Goal: Information Seeking & Learning: Check status

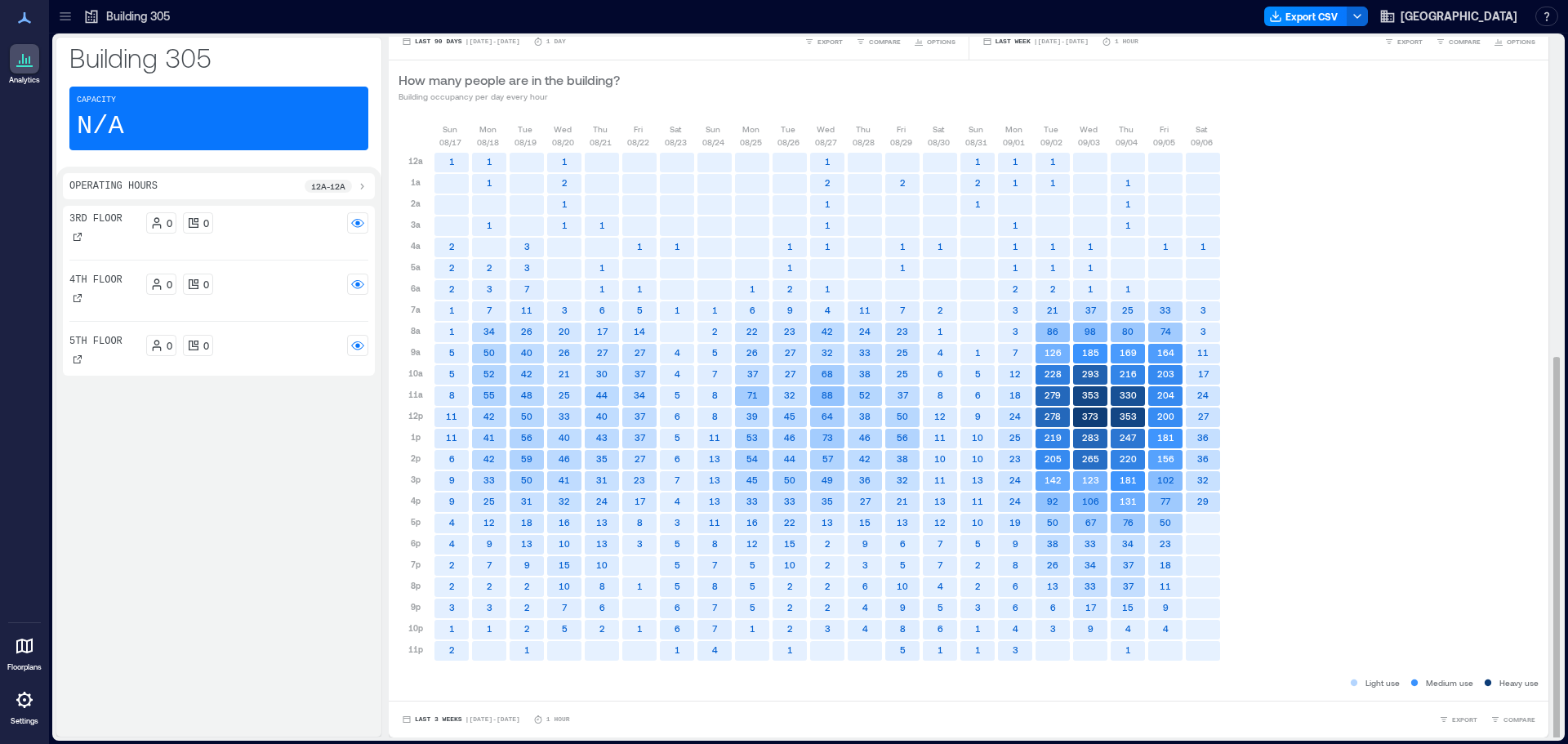
scroll to position [2, 0]
click at [465, 718] on span "| [DATE] - [DATE]" at bounding box center [492, 718] width 55 height 0
click at [444, 693] on span "Custom" at bounding box center [432, 687] width 35 height 11
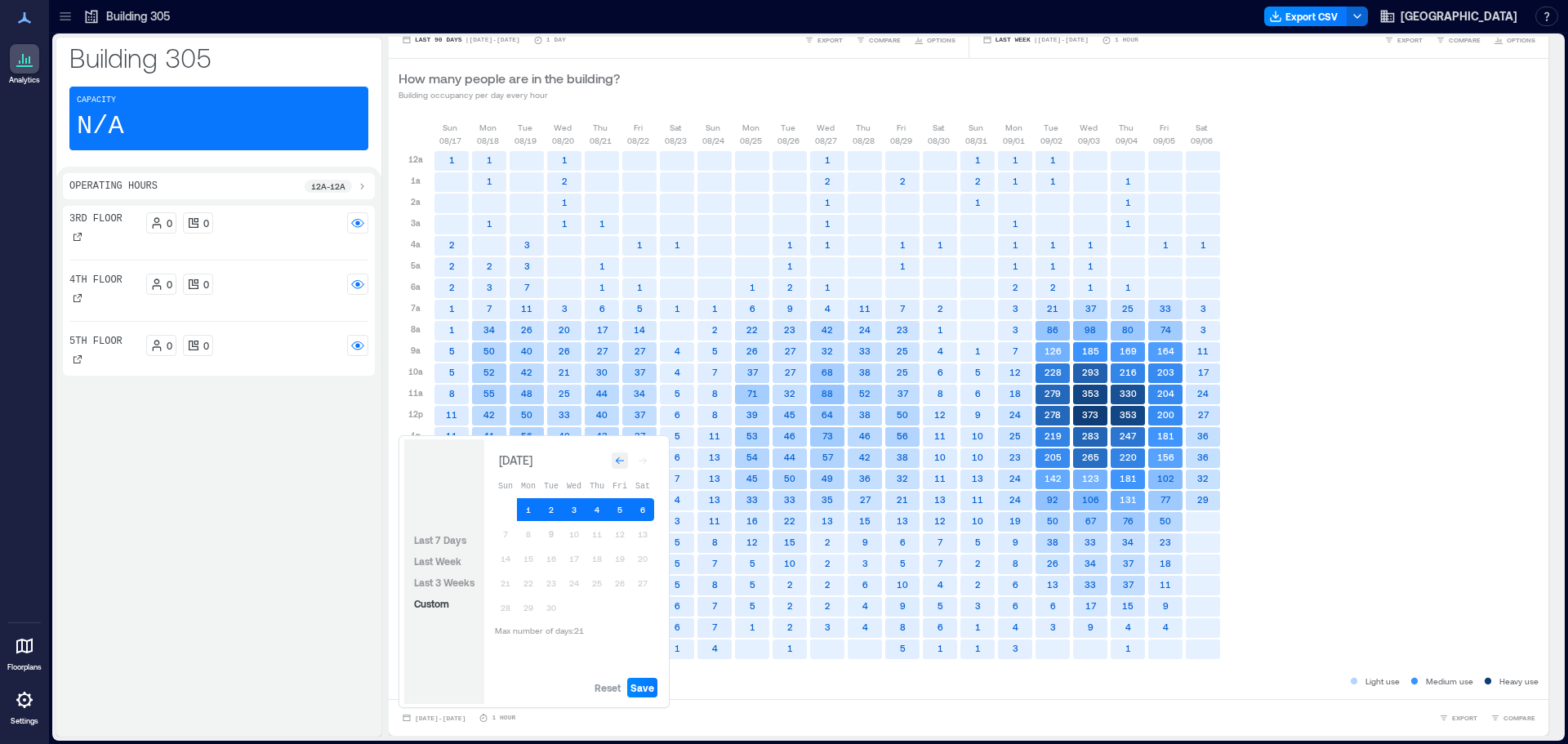
click at [625, 462] on div "Go to previous month" at bounding box center [620, 460] width 17 height 17
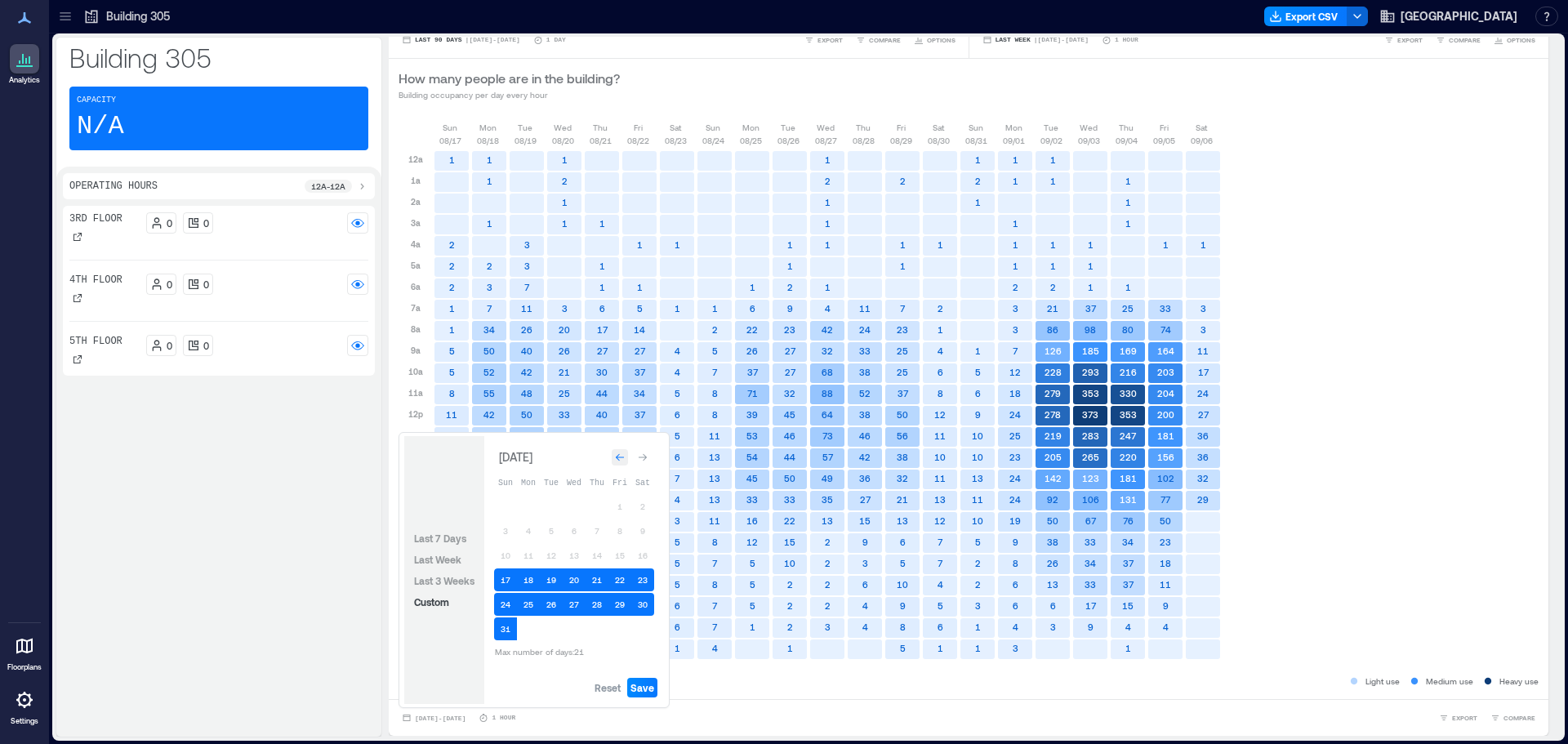
click at [624, 461] on div "Go to previous month" at bounding box center [620, 458] width 17 height 17
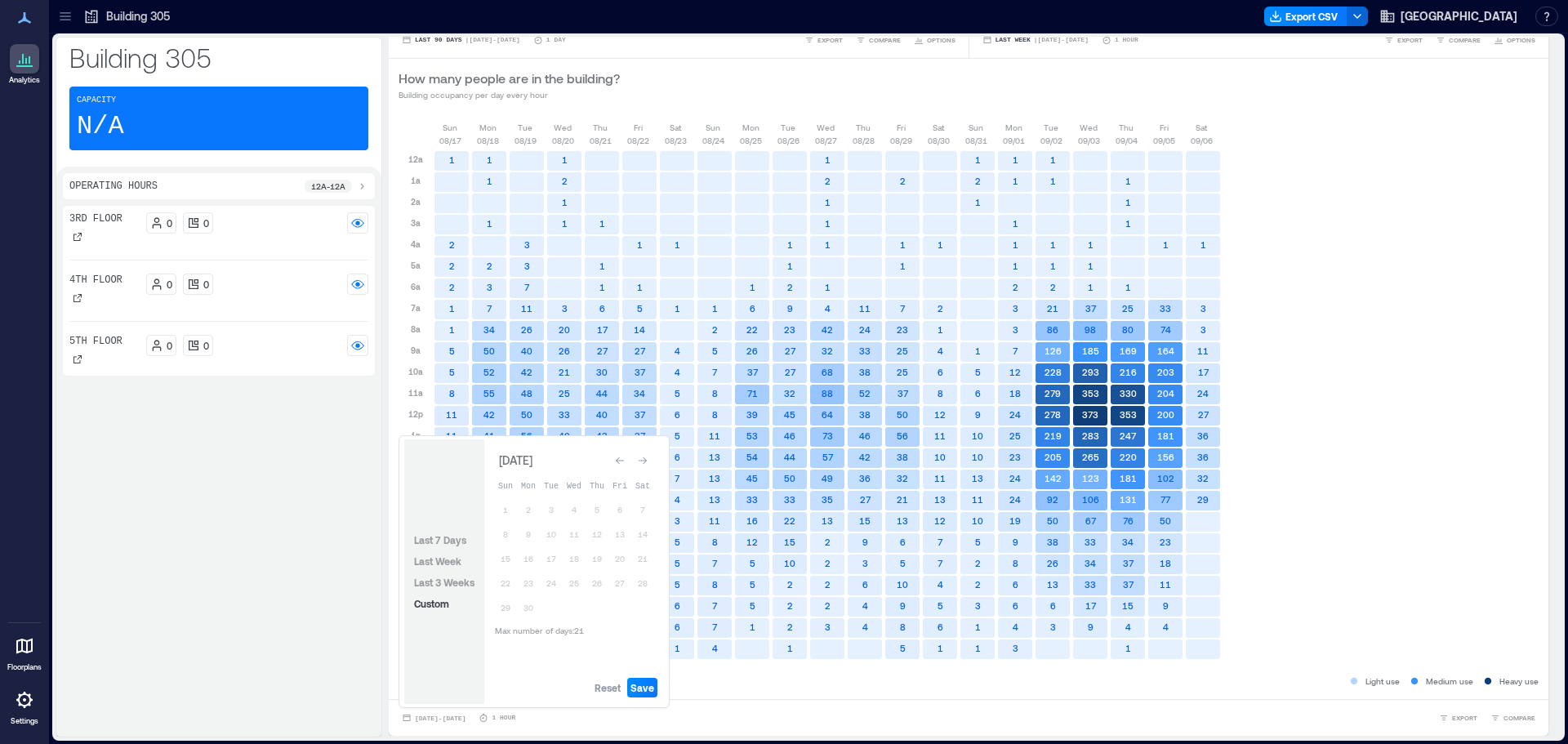
click at [624, 461] on icon "Go to previous month" at bounding box center [620, 460] width 10 height 10
click at [611, 687] on span "Reset" at bounding box center [608, 687] width 26 height 13
click at [526, 630] on button "31" at bounding box center [528, 628] width 23 height 23
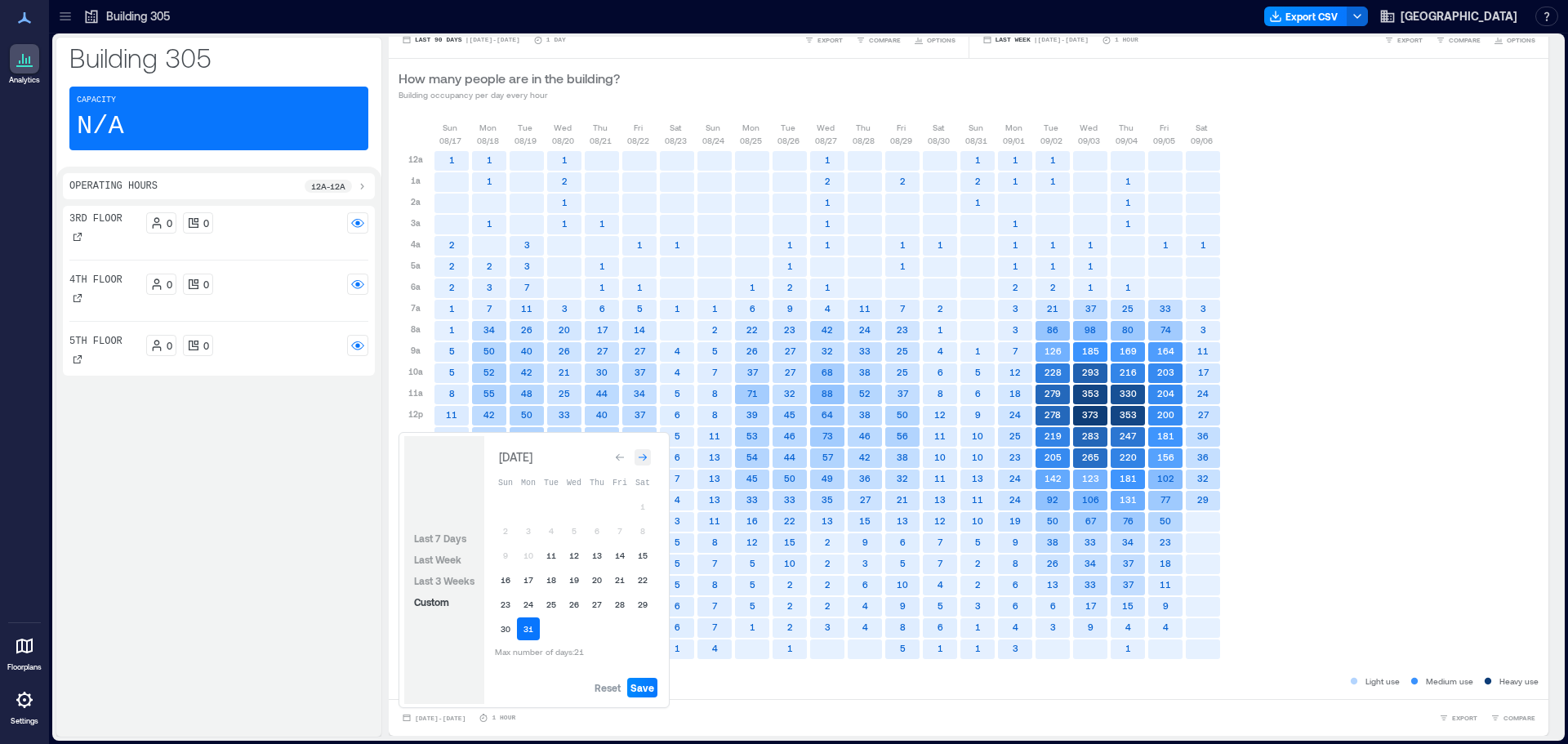
click at [646, 462] on div "Go to next month" at bounding box center [643, 458] width 17 height 17
click at [508, 590] on button "20" at bounding box center [505, 583] width 23 height 23
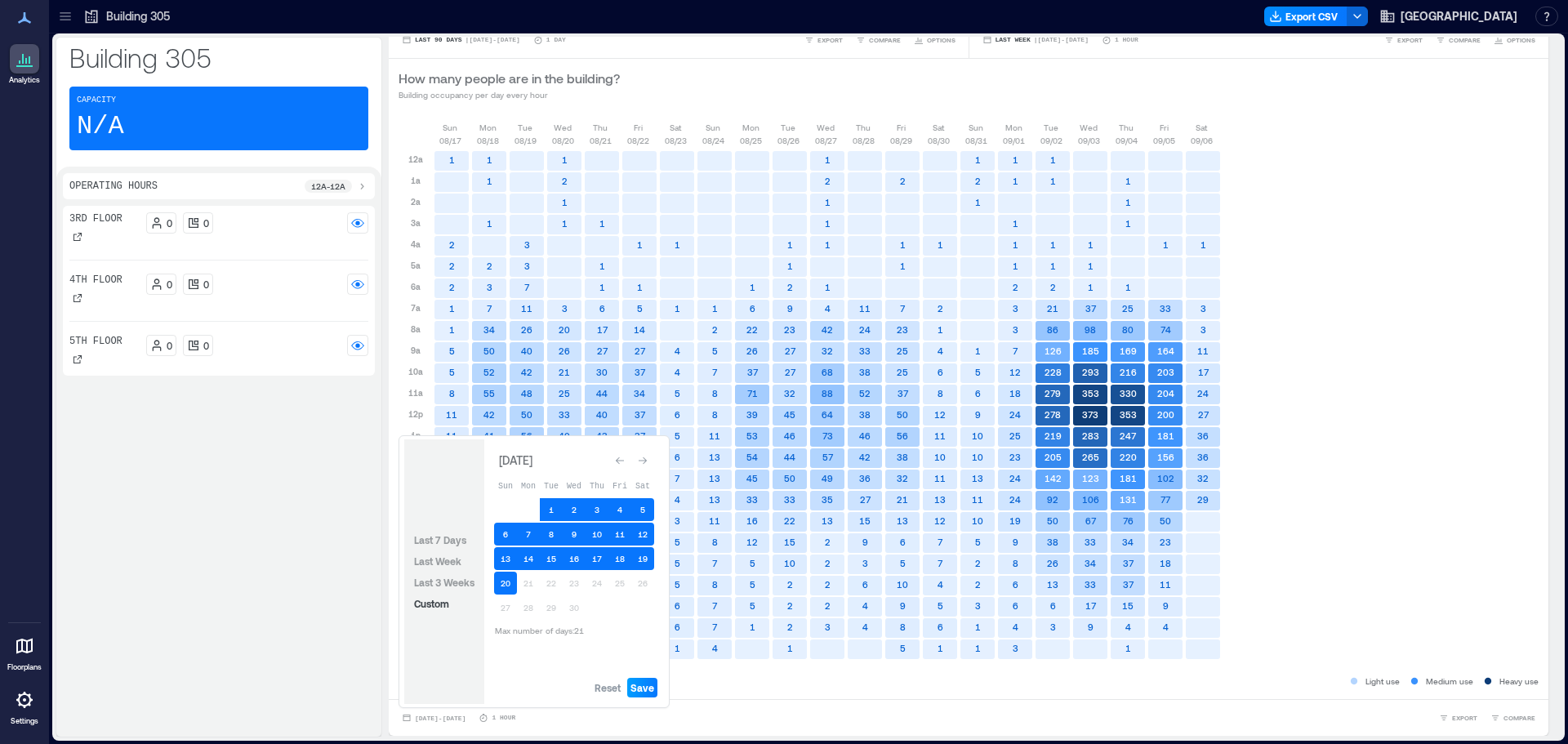
click at [653, 684] on span "Save" at bounding box center [643, 687] width 24 height 13
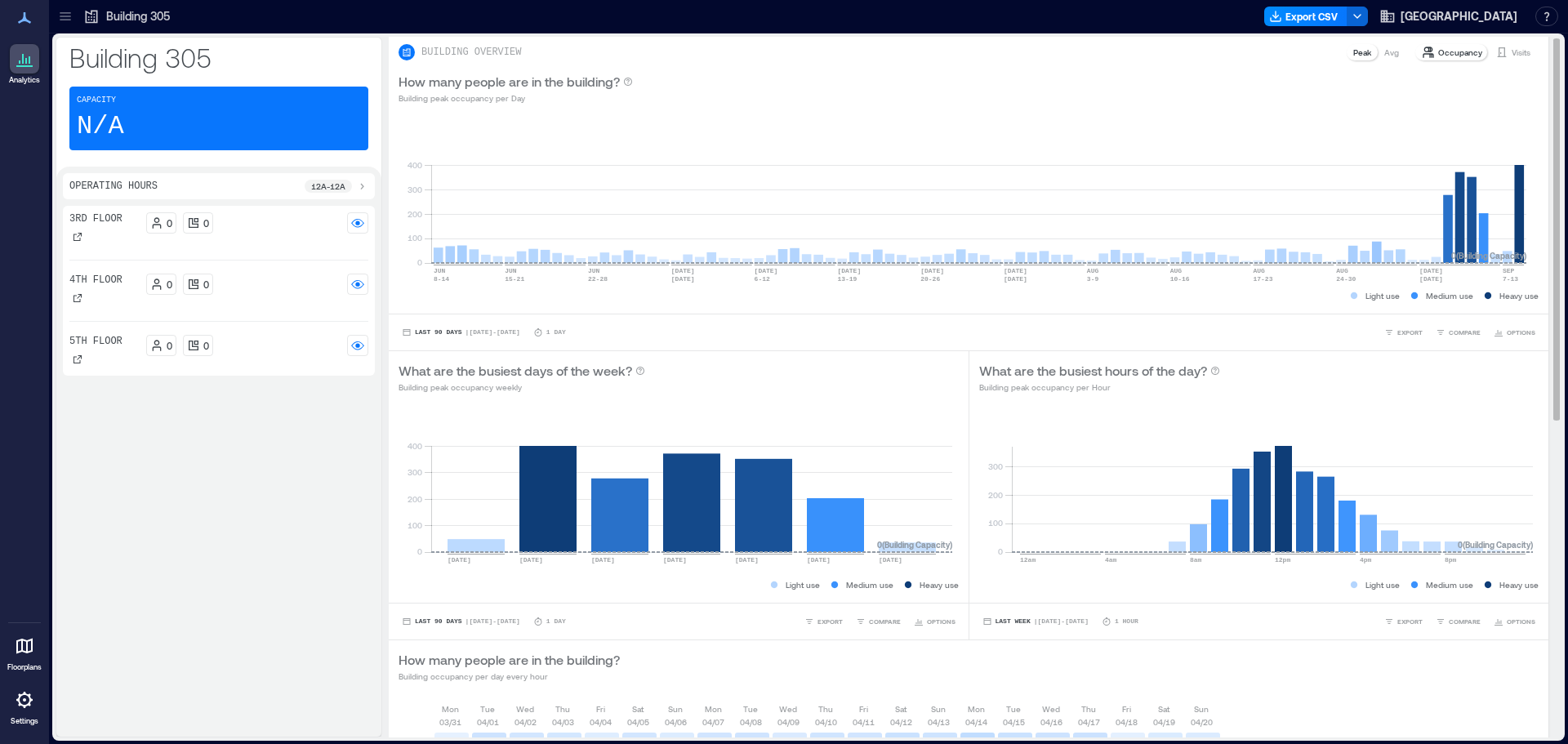
scroll to position [0, 0]
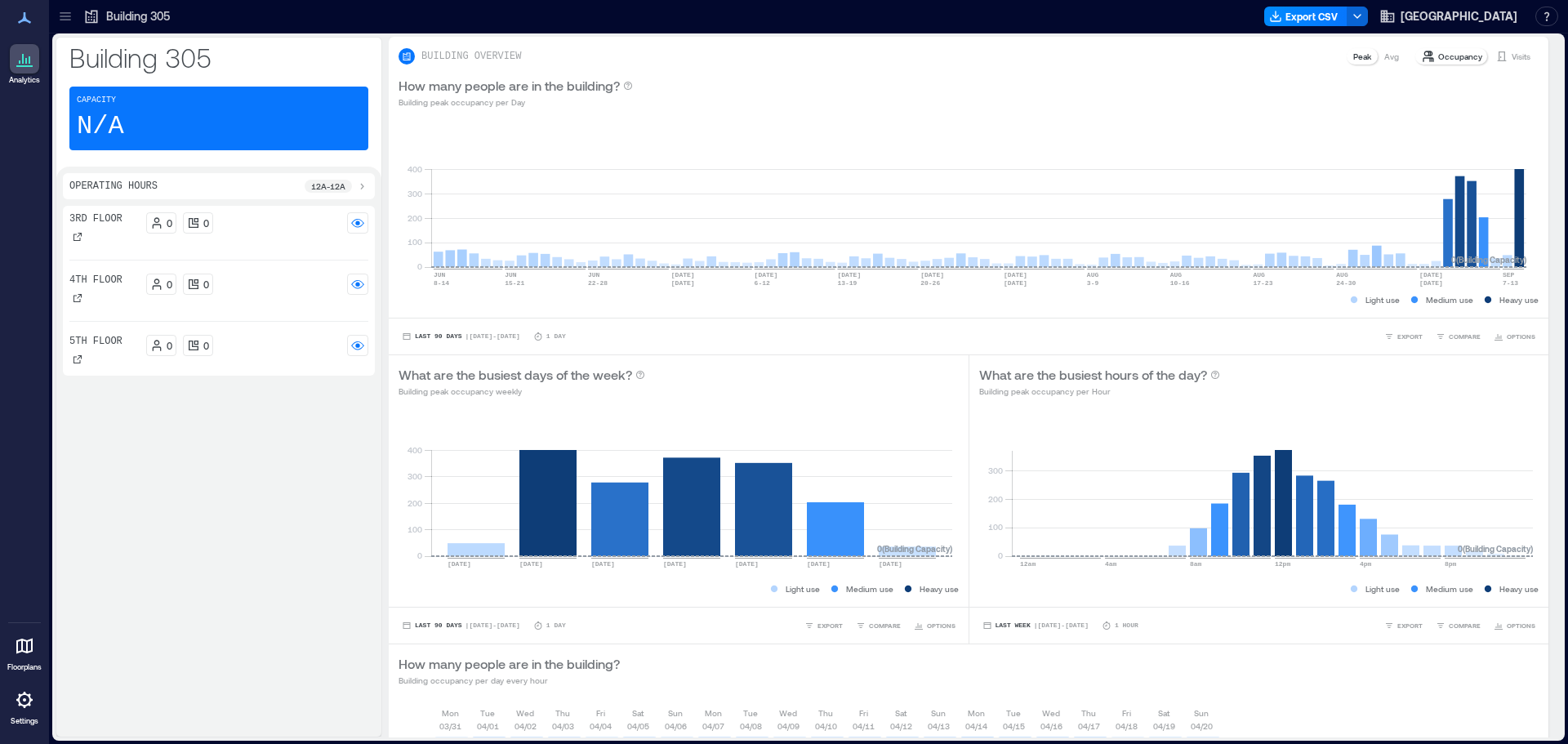
click at [344, 187] on p "12a - 12a" at bounding box center [328, 186] width 34 height 13
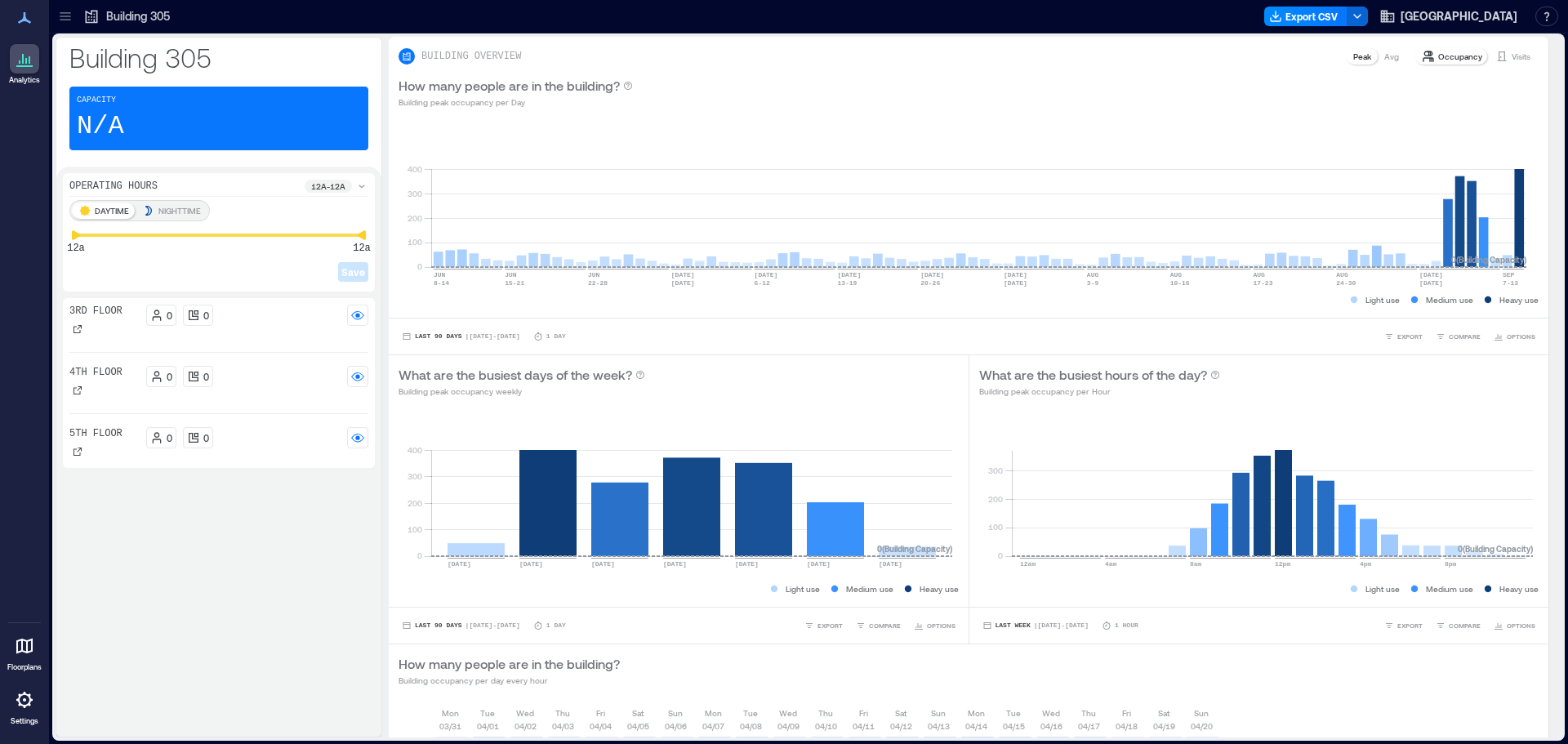
click at [175, 210] on p "NIGHTTIME" at bounding box center [180, 210] width 43 height 13
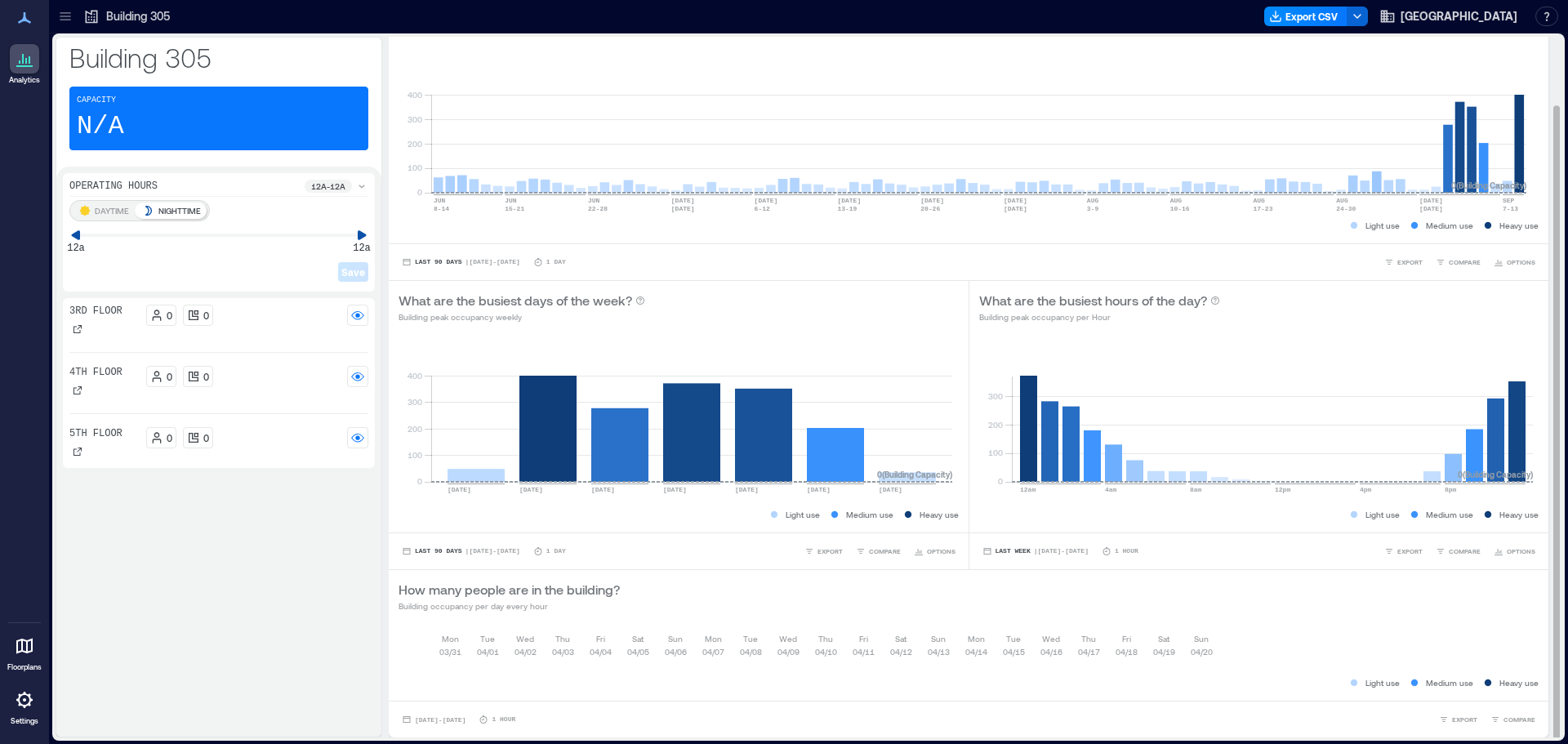
scroll to position [2, 0]
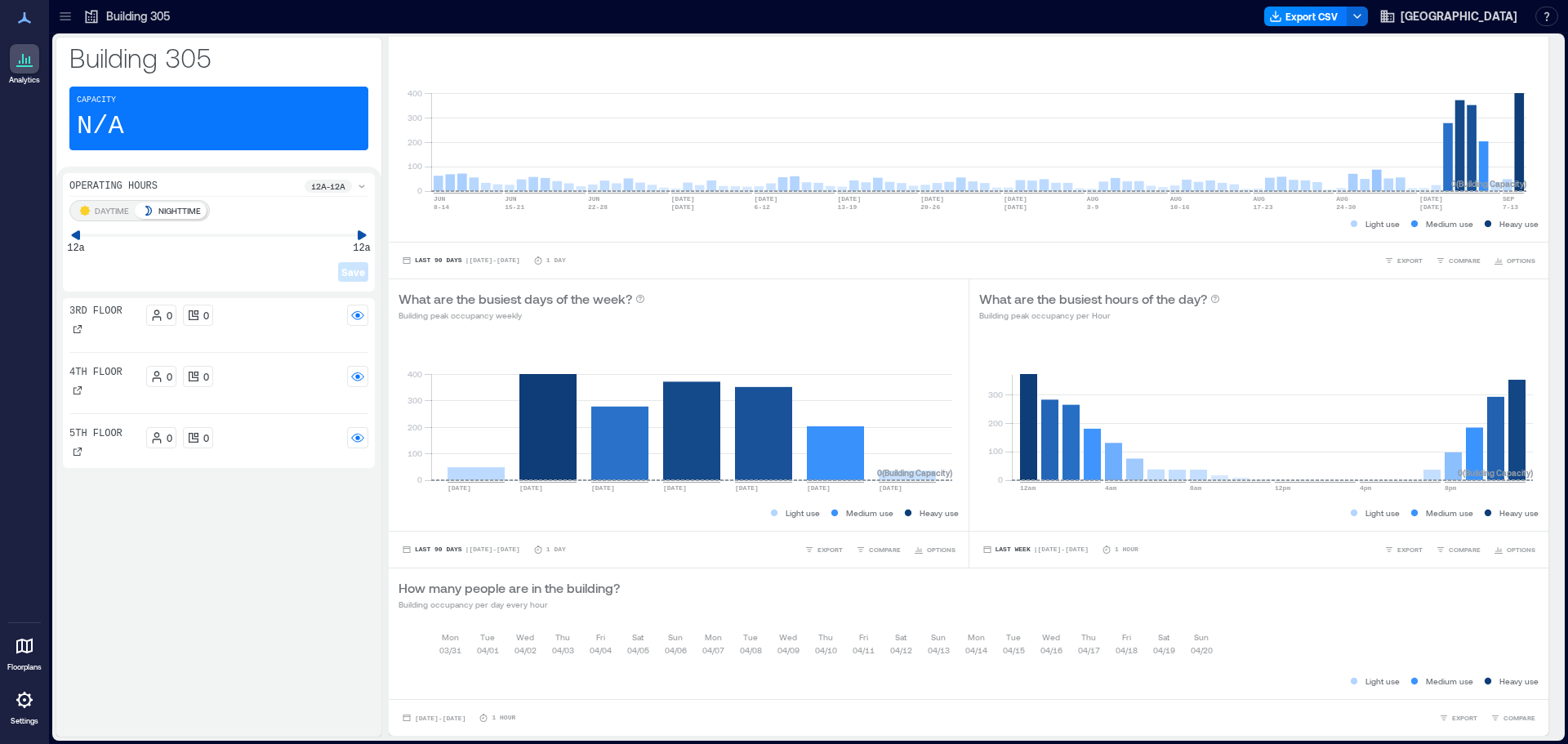
click at [315, 187] on p "12a - 12a" at bounding box center [328, 186] width 34 height 13
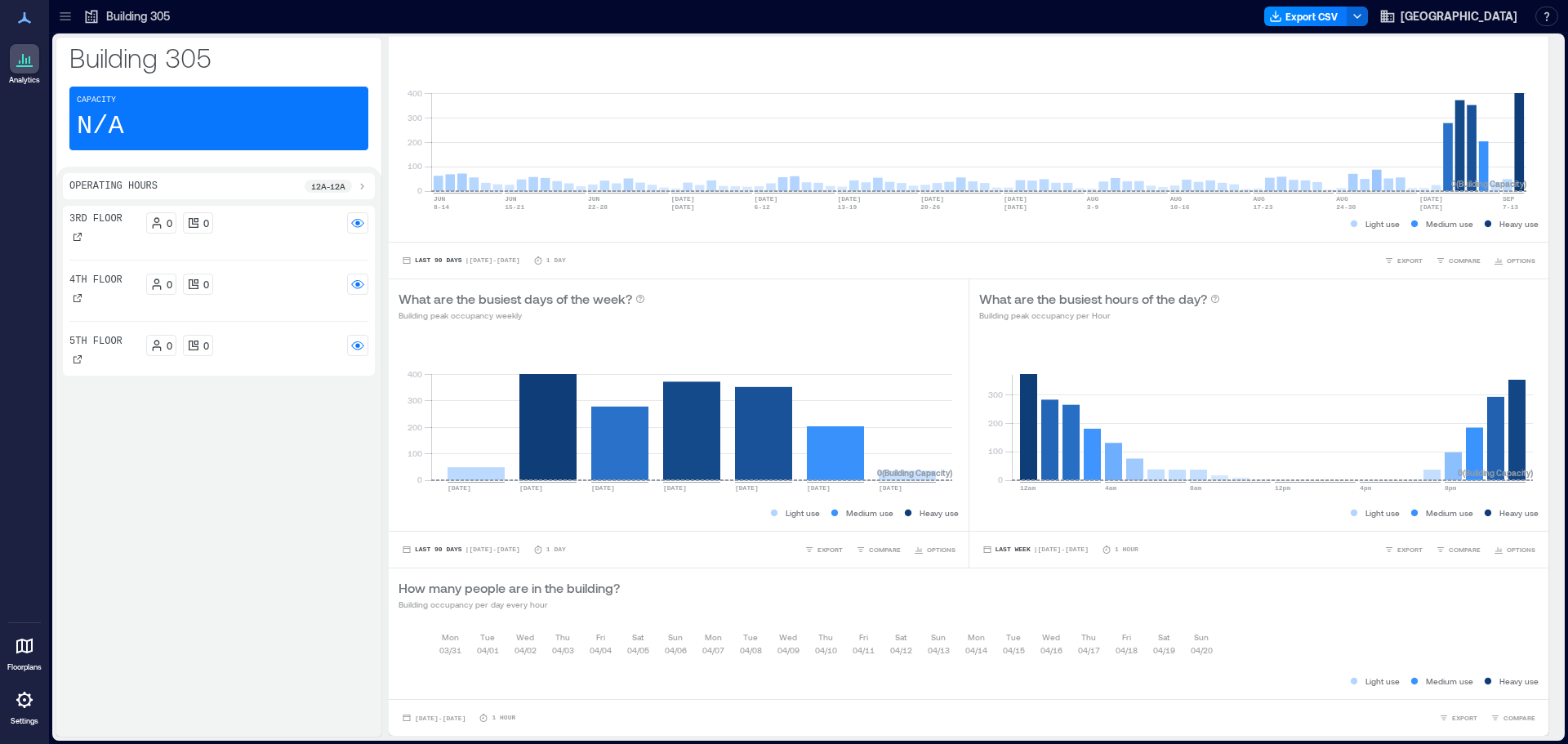
click at [315, 187] on p "12a - 12a" at bounding box center [328, 186] width 34 height 13
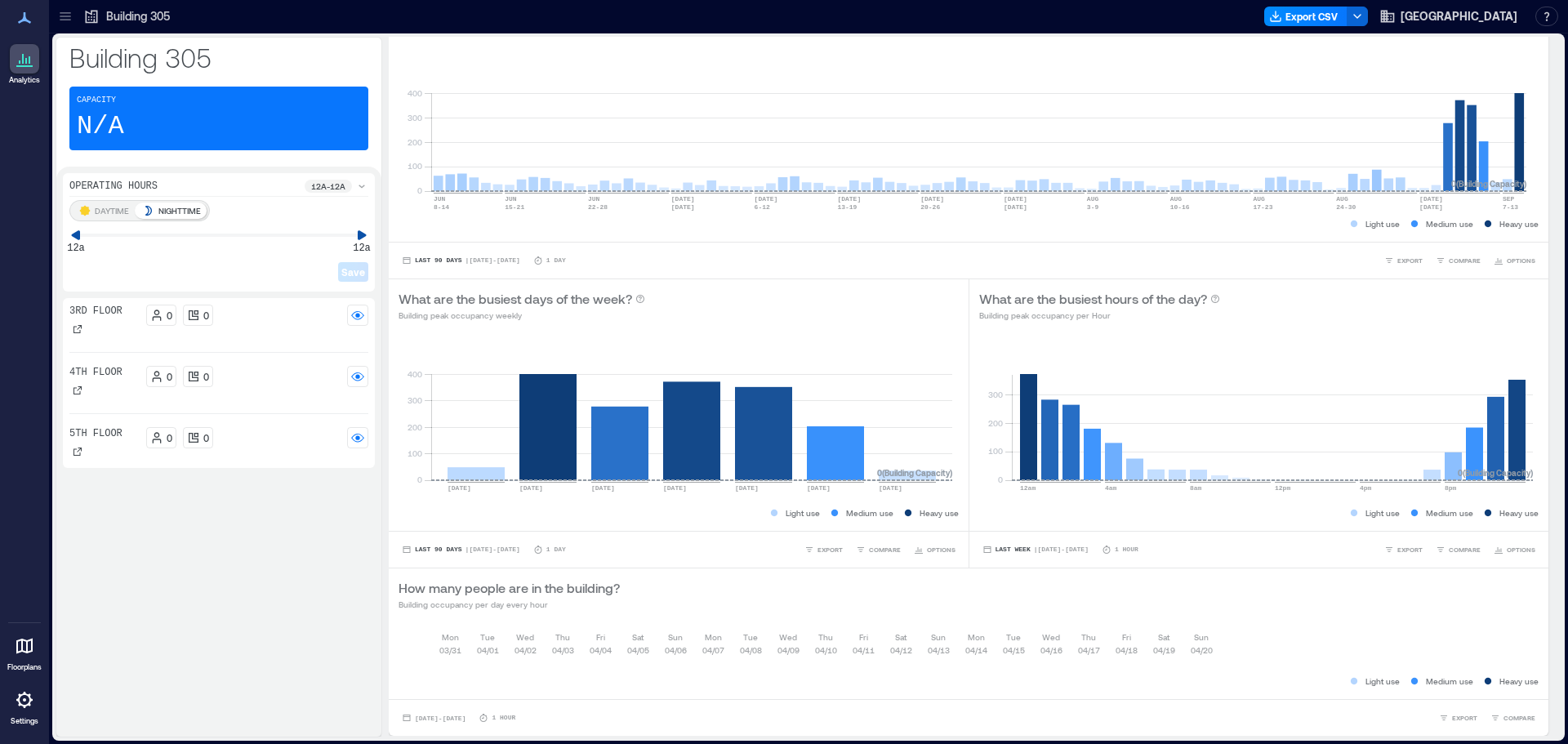
click at [89, 213] on icon at bounding box center [85, 210] width 13 height 13
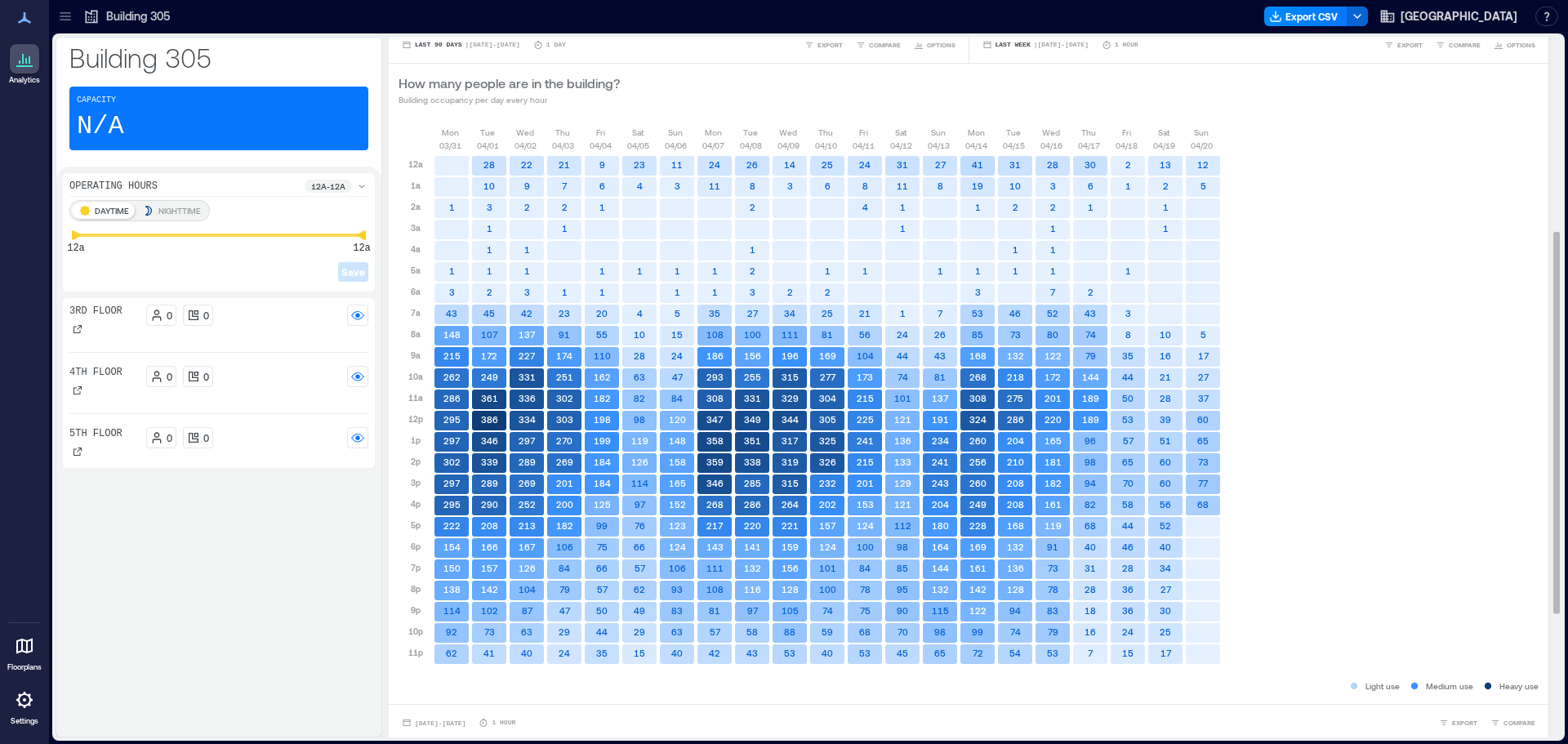
scroll to position [584, 0]
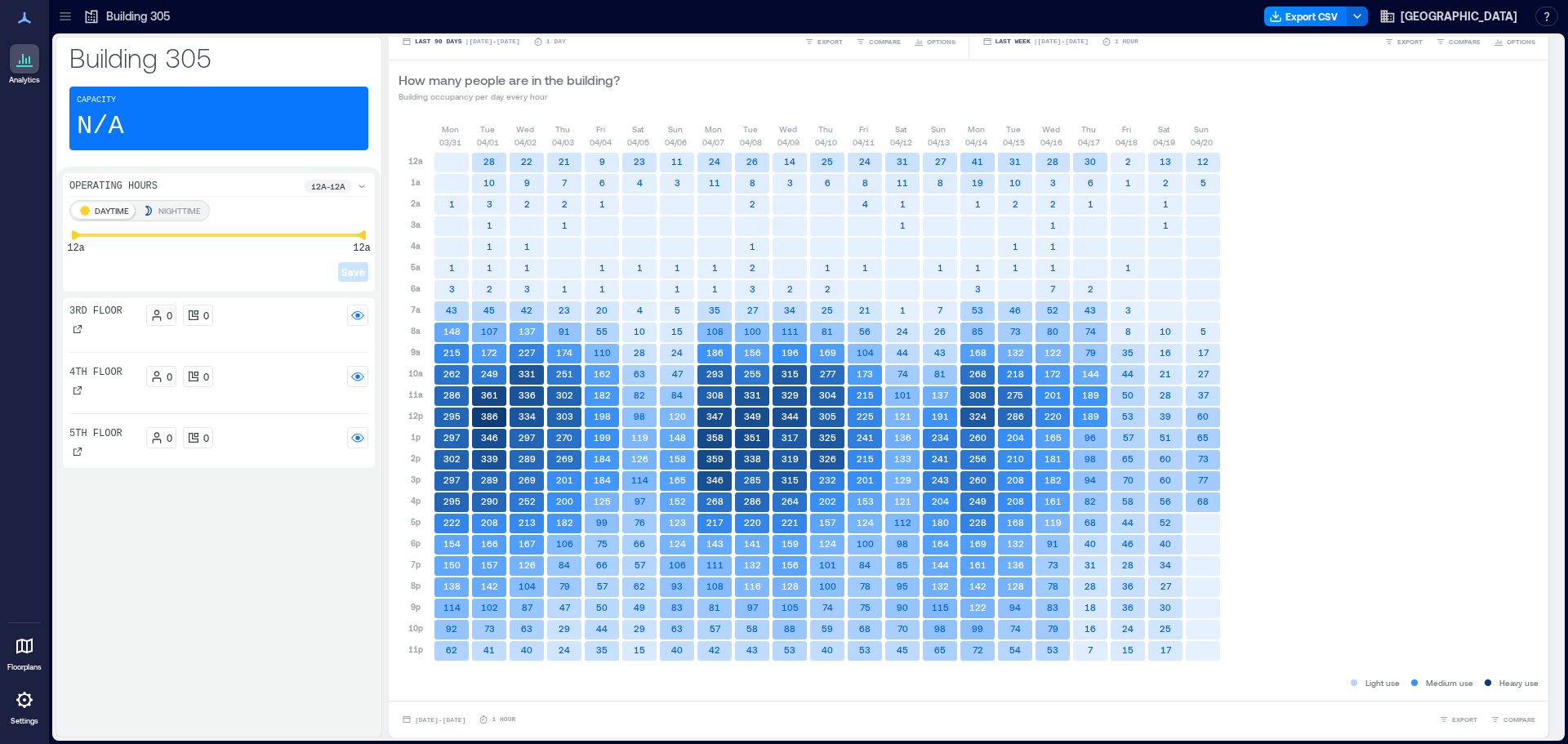
click at [180, 213] on p "NIGHTTIME" at bounding box center [180, 210] width 43 height 13
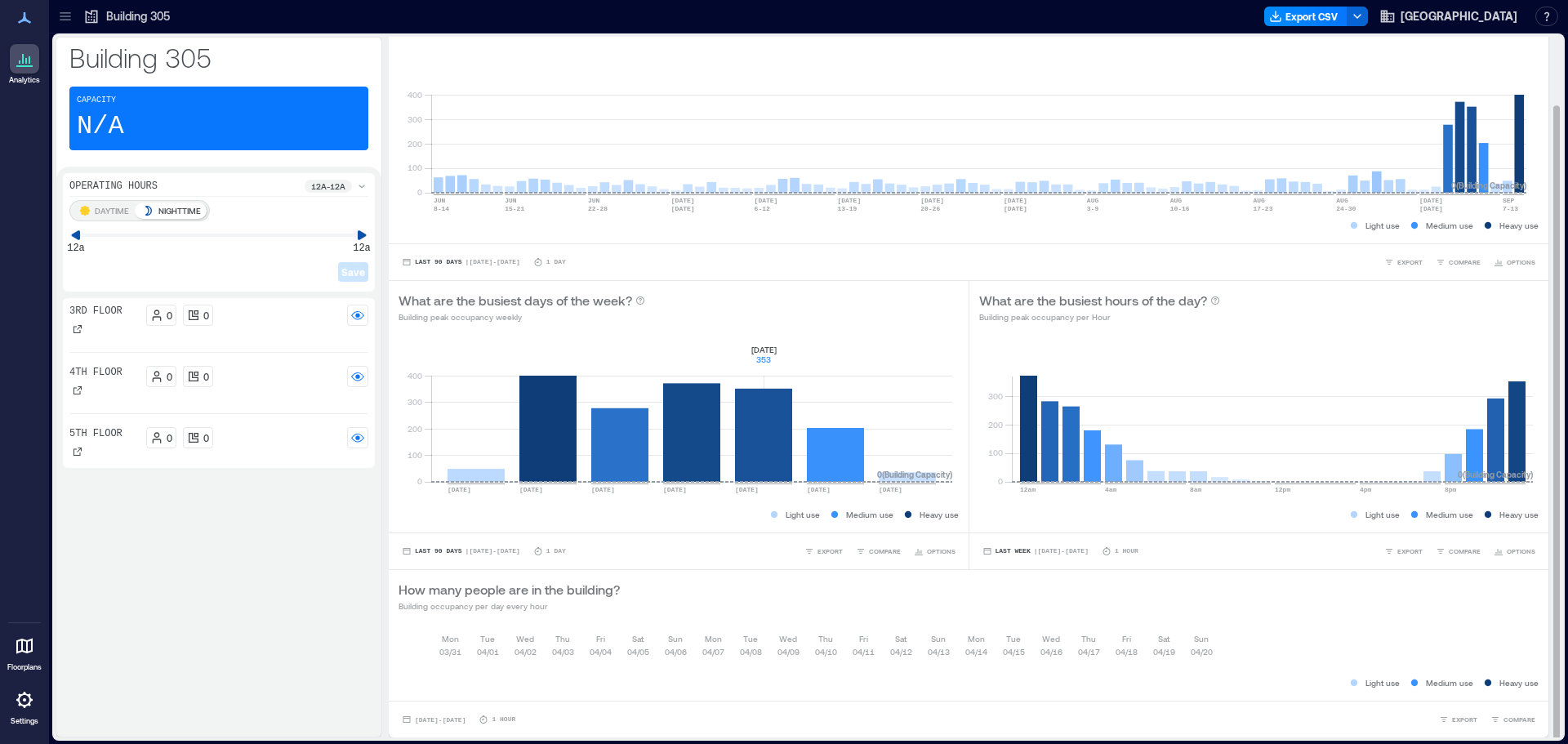
scroll to position [2, 0]
click at [465, 720] on span "[DATE] - [DATE]" at bounding box center [440, 718] width 51 height 7
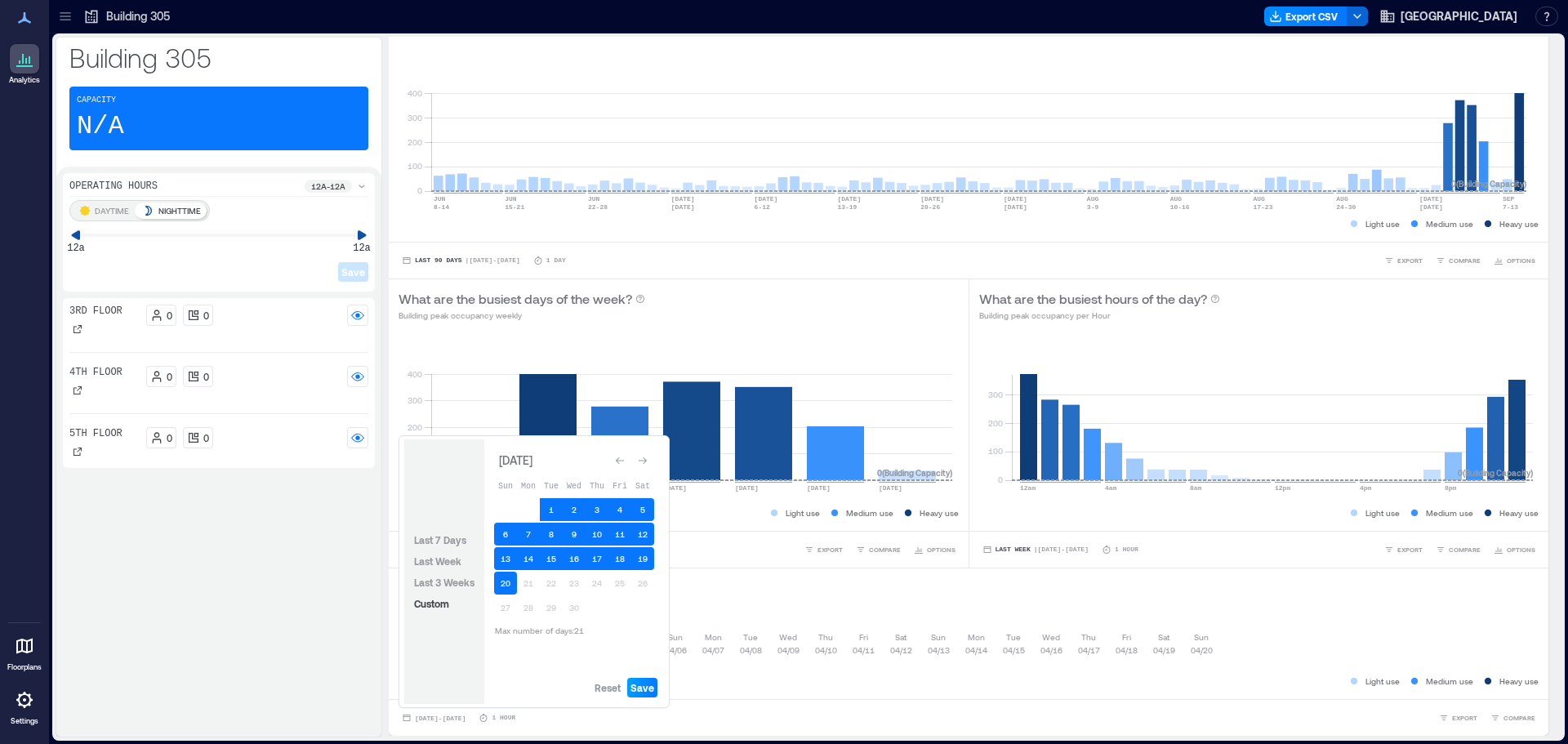
click at [652, 687] on span "Save" at bounding box center [643, 687] width 24 height 13
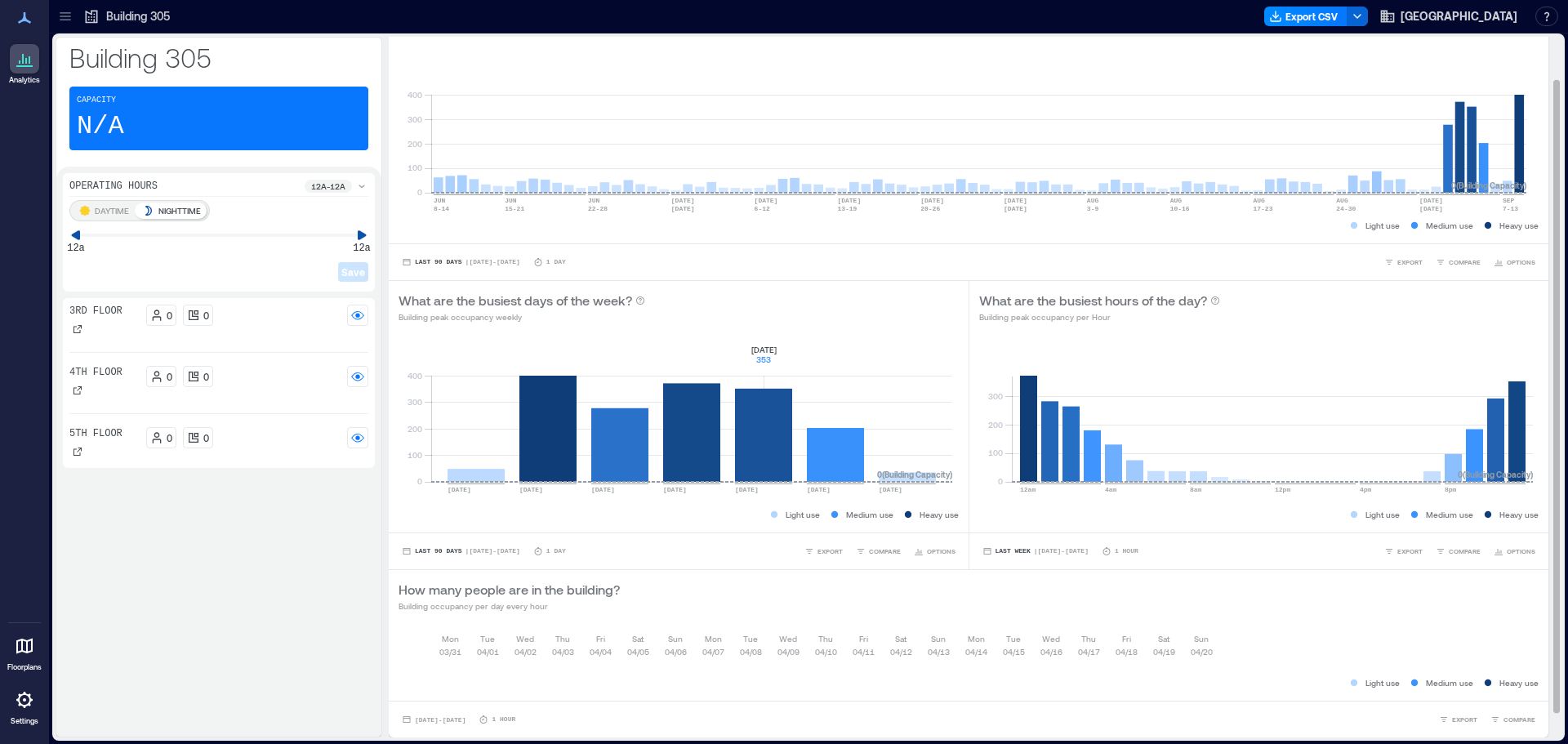
scroll to position [0, 0]
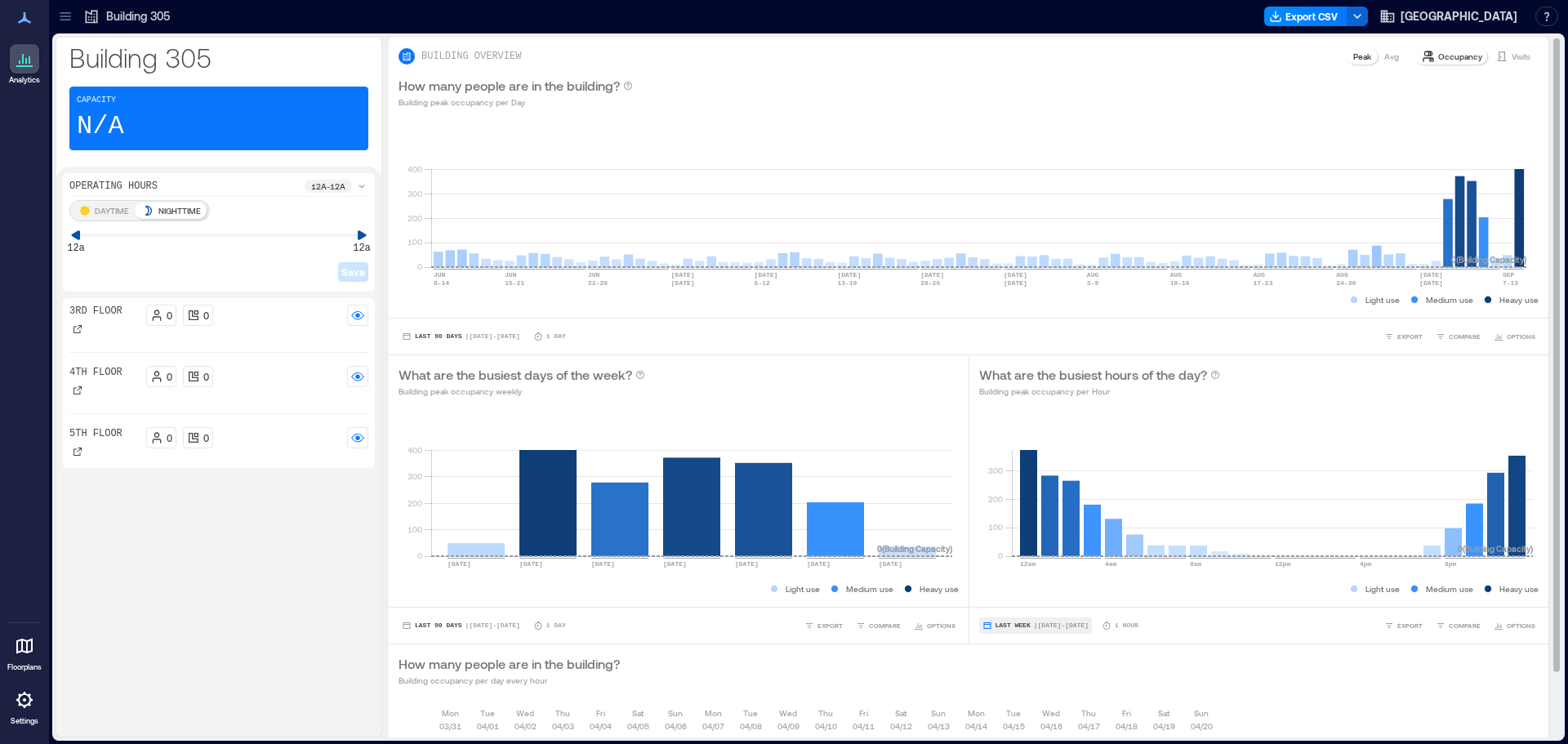
click at [1010, 621] on button "Last Week | [DATE] - [DATE]" at bounding box center [1035, 625] width 113 height 17
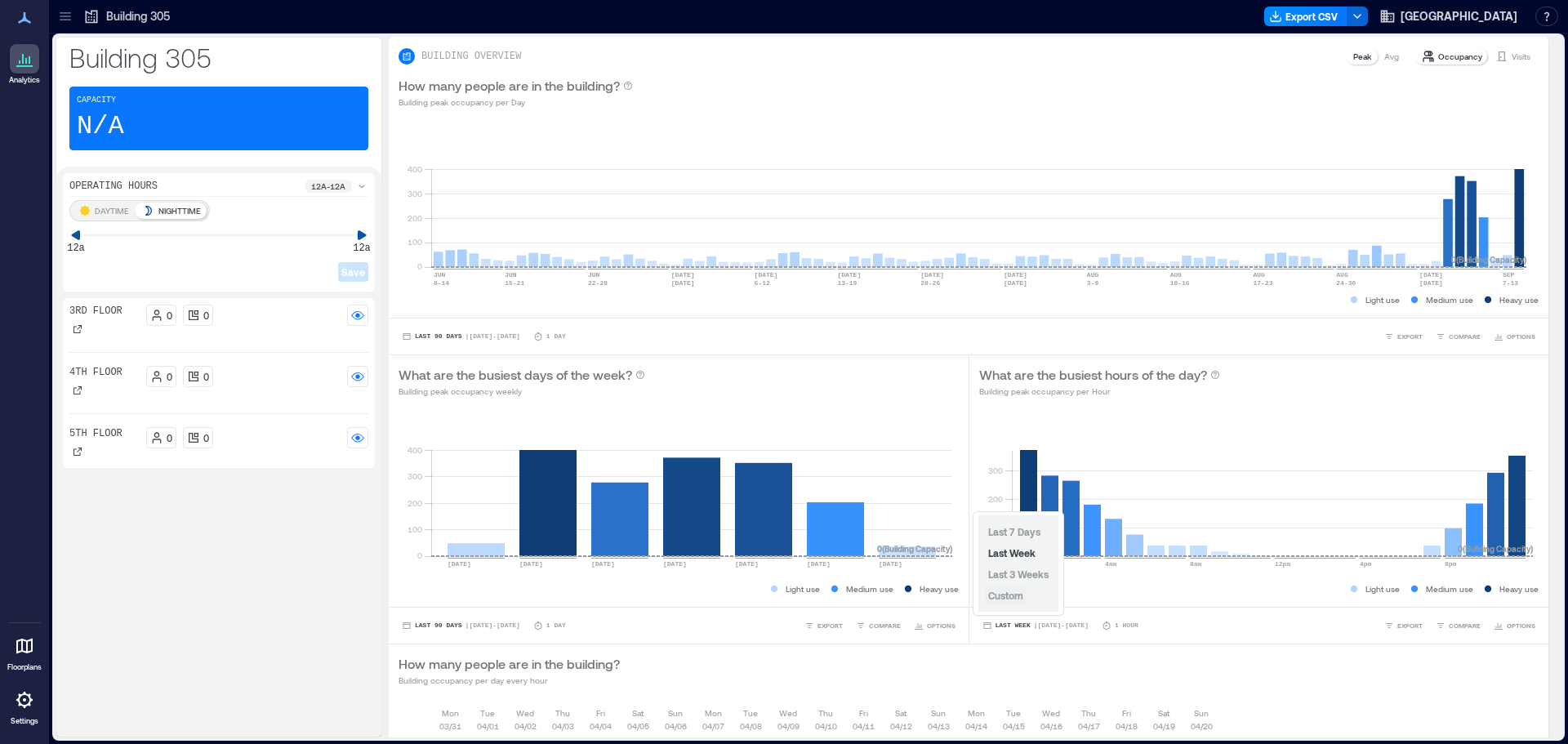
click at [1010, 598] on span "Custom" at bounding box center [1006, 595] width 35 height 11
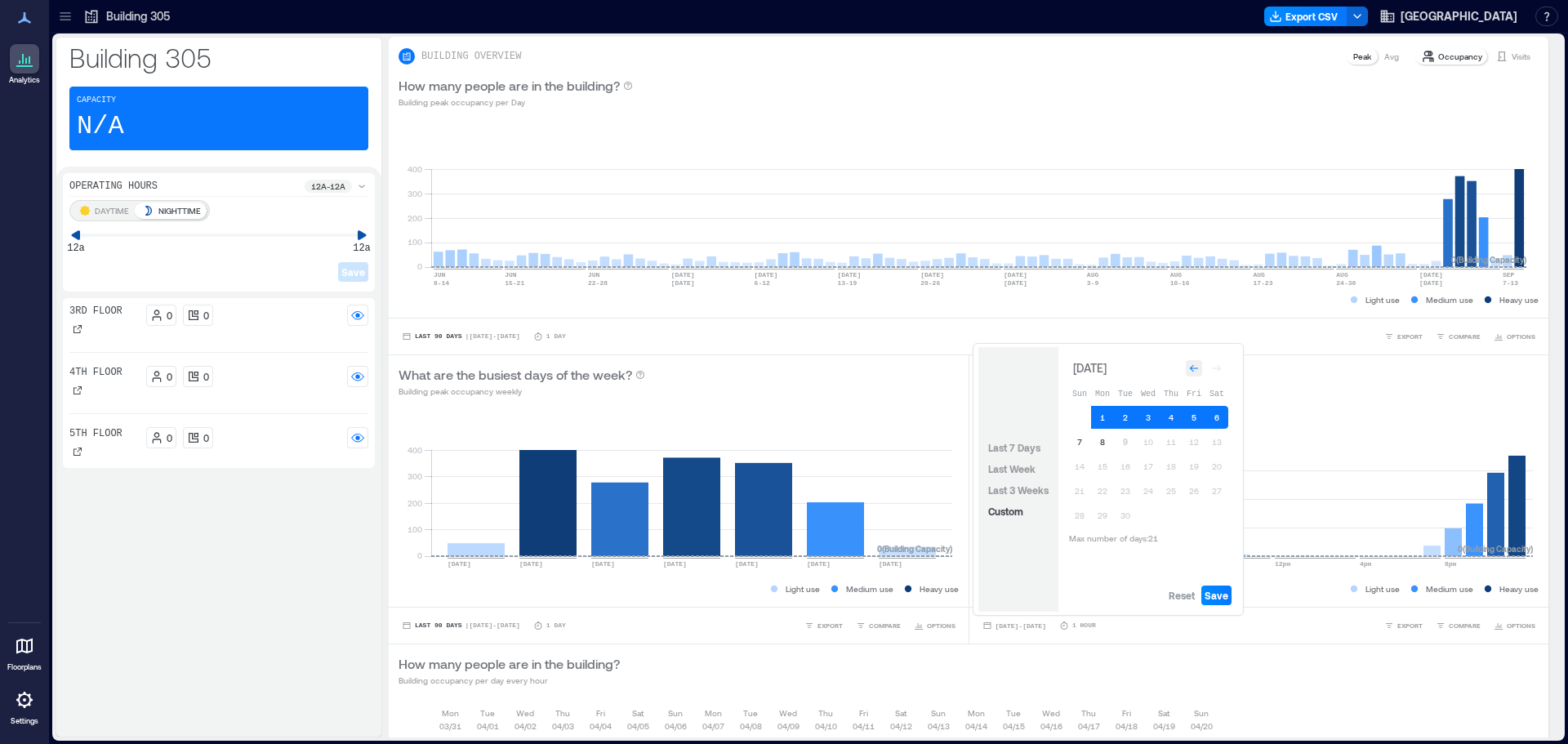
click at [1187, 374] on div "Go to previous month" at bounding box center [1194, 369] width 17 height 17
click at [1187, 374] on button "Go to previous month" at bounding box center [1194, 365] width 23 height 23
click at [1187, 374] on div "Go to previous month" at bounding box center [1194, 369] width 17 height 17
click at [1183, 600] on span "Reset" at bounding box center [1182, 596] width 26 height 13
click at [1194, 372] on icon "Go to previous month" at bounding box center [1194, 368] width 10 height 10
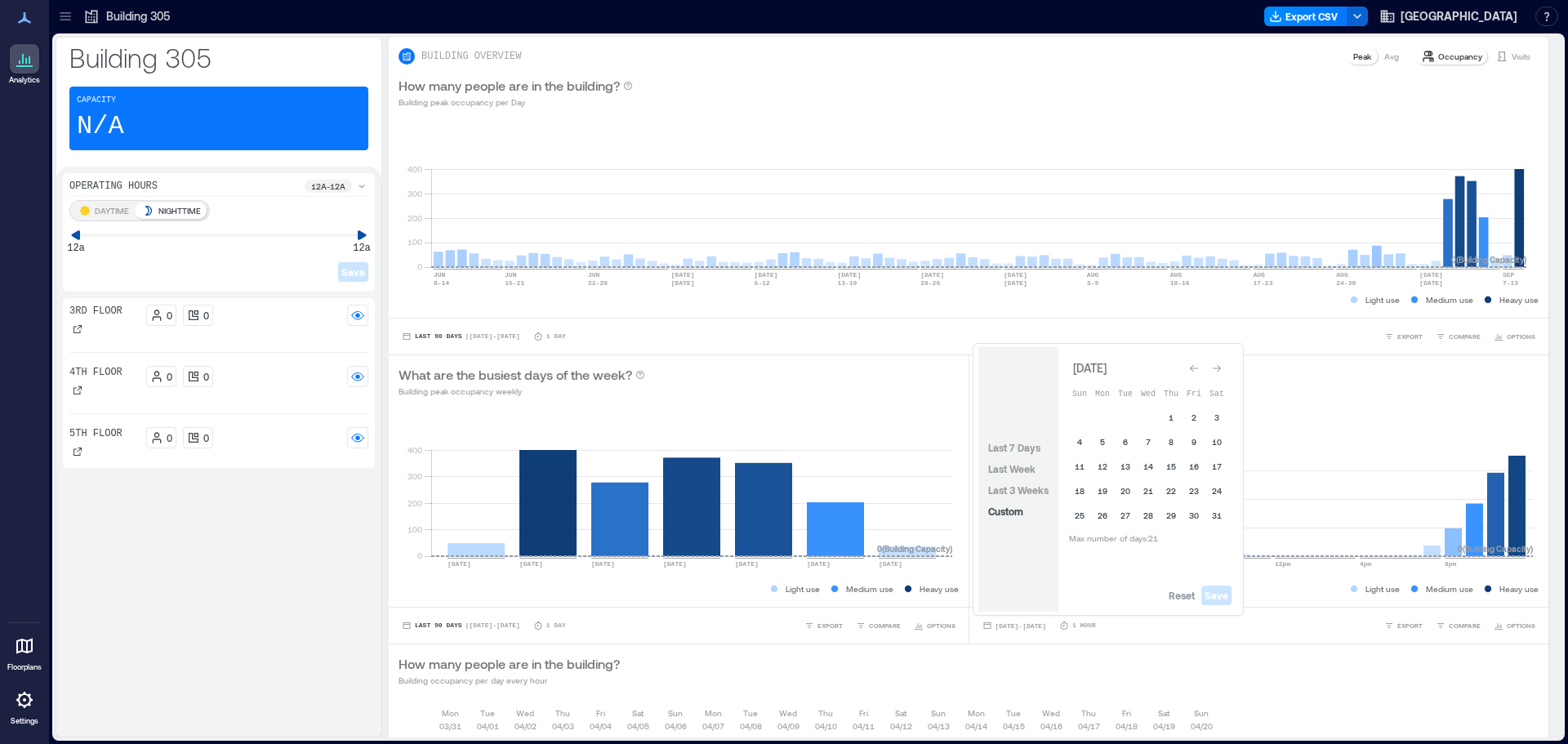
click at [1194, 372] on icon "Go to previous month" at bounding box center [1194, 368] width 10 height 10
click at [1101, 532] on button "31" at bounding box center [1102, 536] width 23 height 23
click at [1217, 367] on icon "Go to next month" at bounding box center [1216, 365] width 10 height 10
click at [1073, 493] on button "20" at bounding box center [1079, 490] width 23 height 23
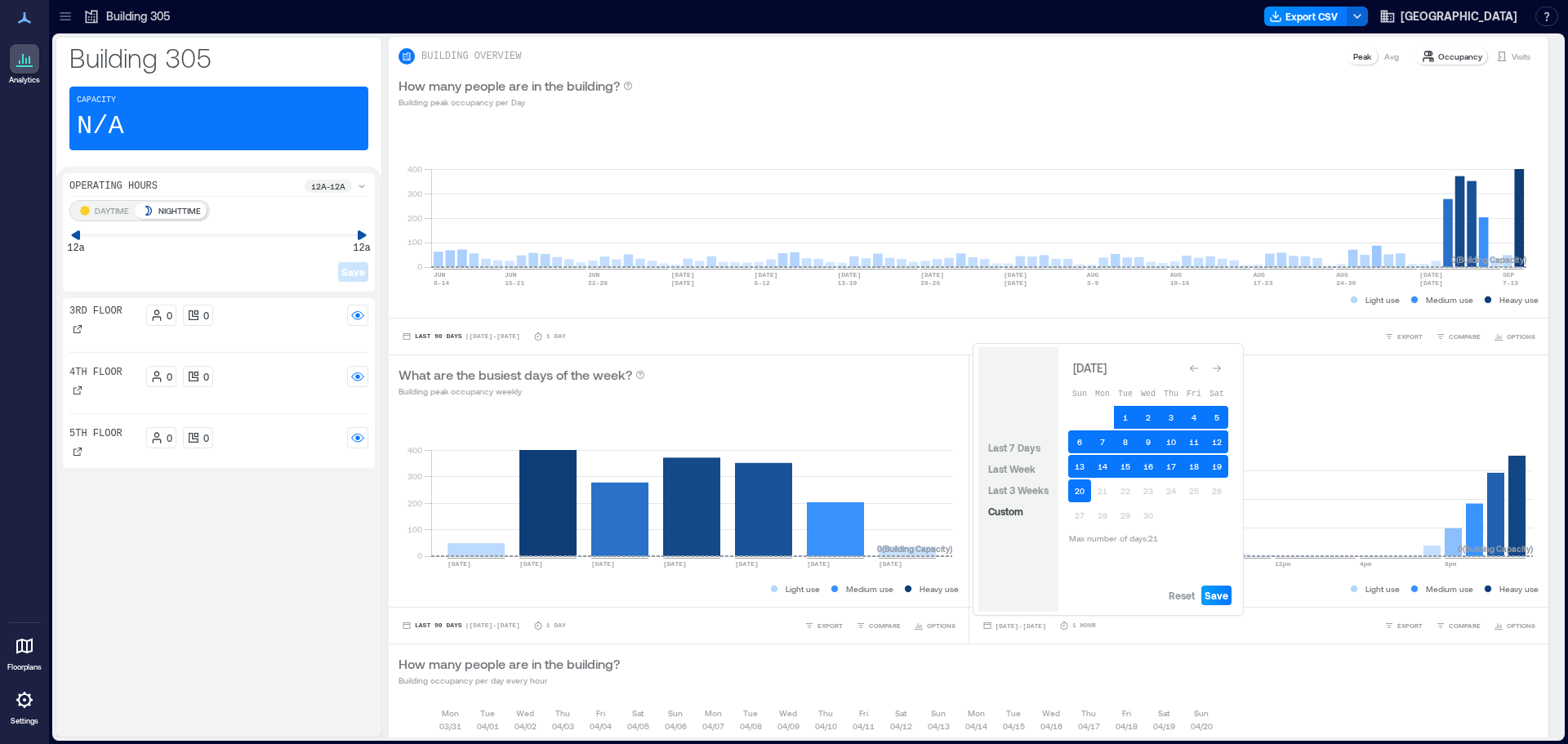
click at [1226, 596] on span "Save" at bounding box center [1216, 596] width 24 height 13
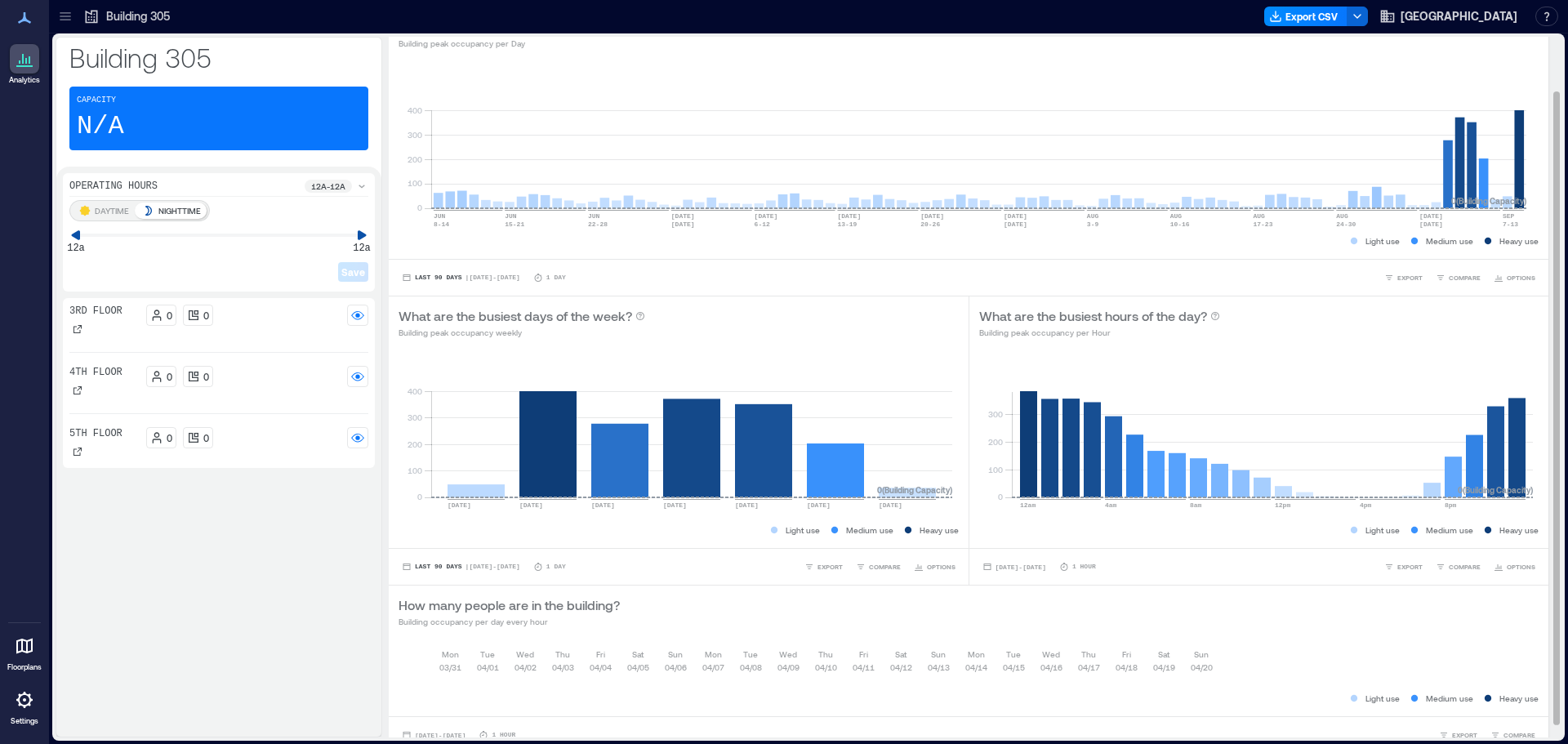
scroll to position [74, 0]
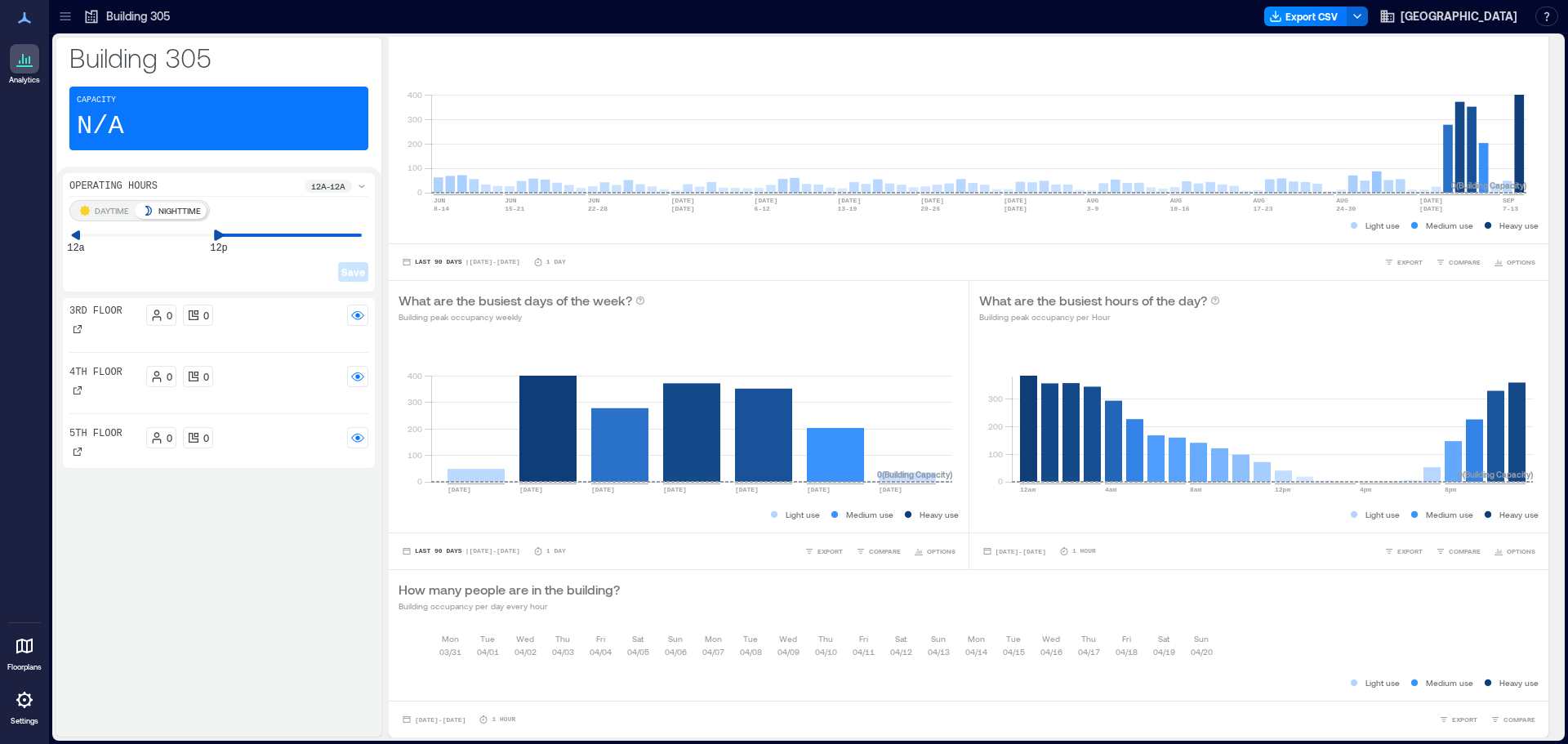
click at [213, 242] on div "DAYTIME NIGHTTIME 12a 12p Save" at bounding box center [219, 243] width 299 height 85
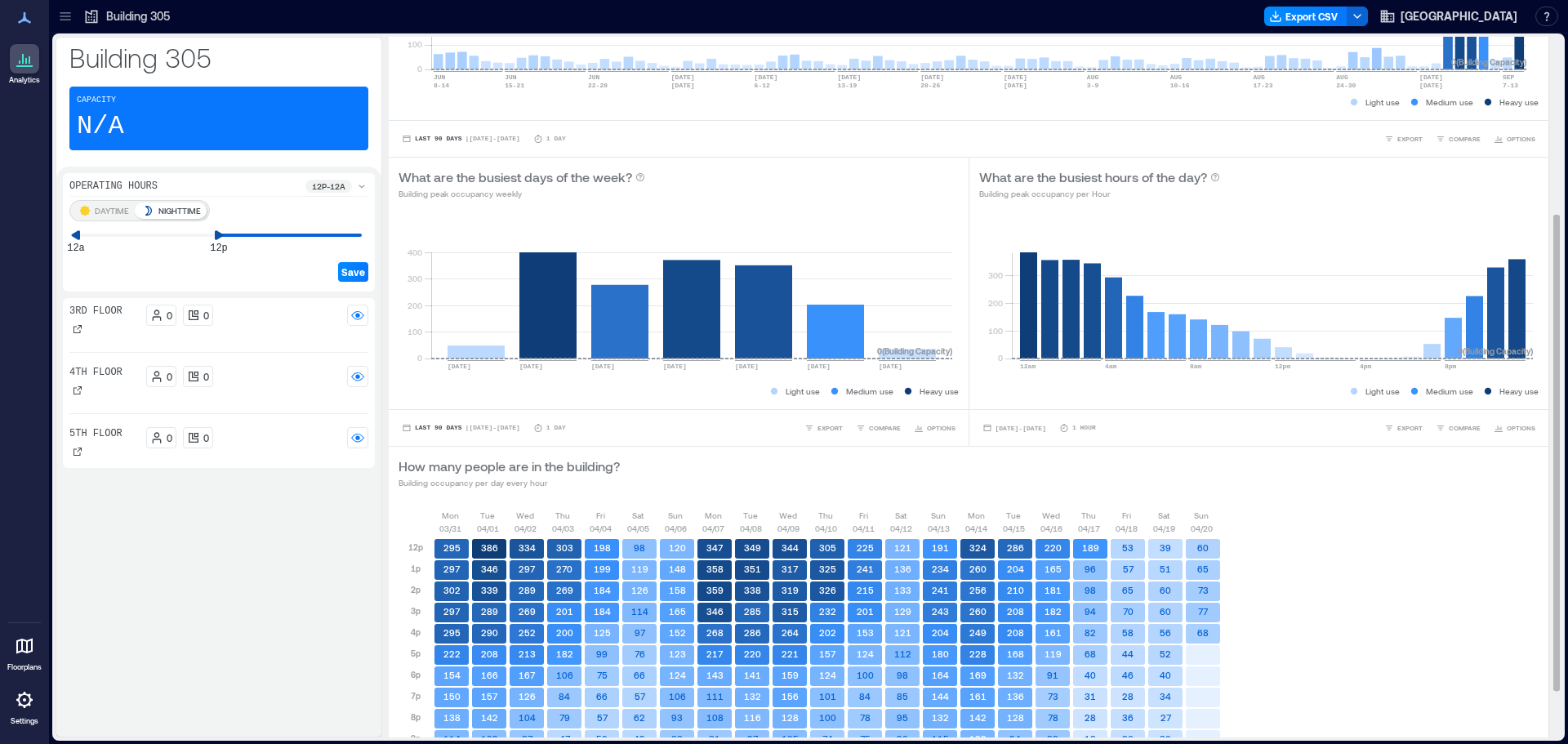
scroll to position [329, 0]
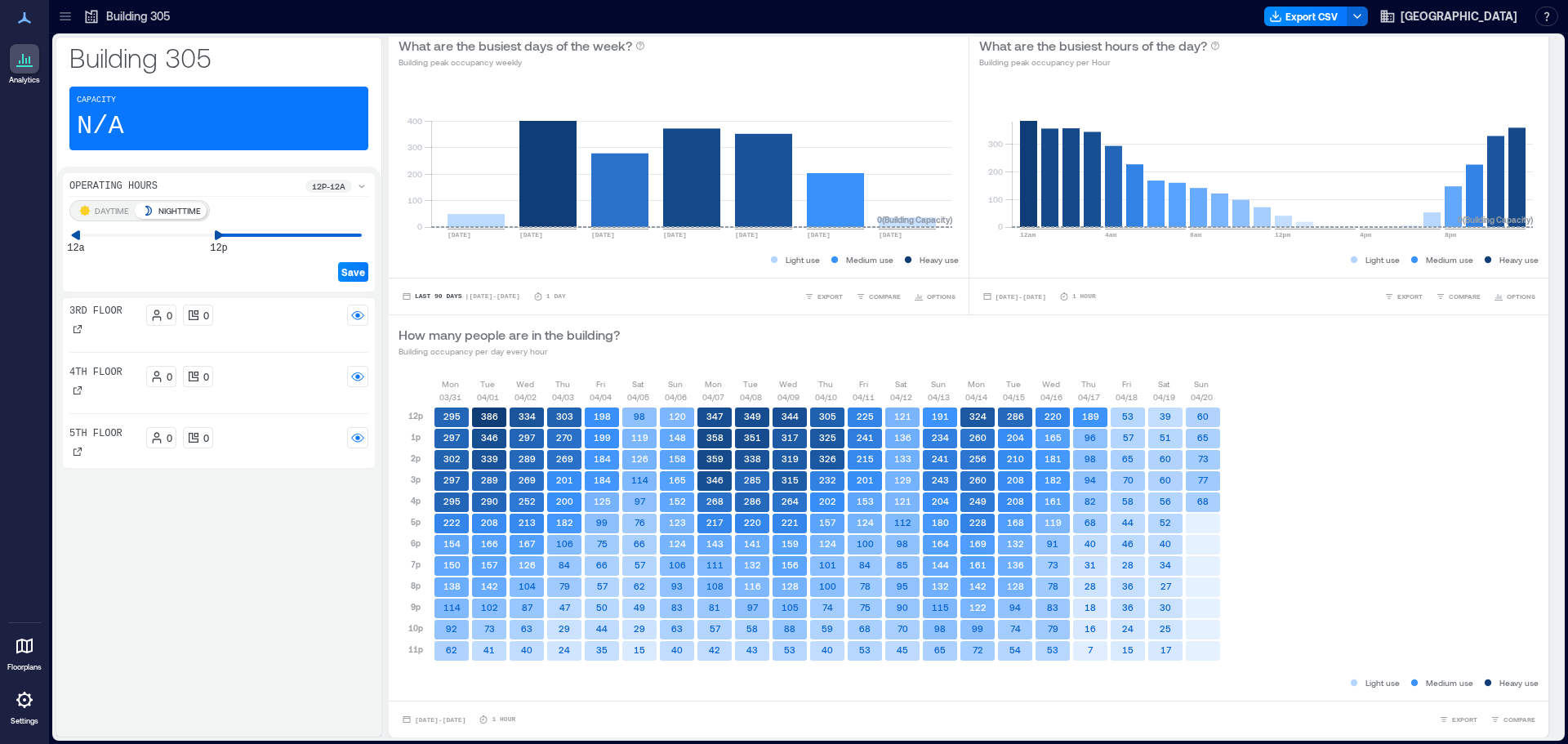
drag, startPoint x: 78, startPoint y: 240, endPoint x: 190, endPoint y: 246, distance: 112.2
click at [190, 246] on div "Save" at bounding box center [219, 259] width 299 height 45
click at [159, 238] on icon at bounding box center [159, 234] width 10 height 10
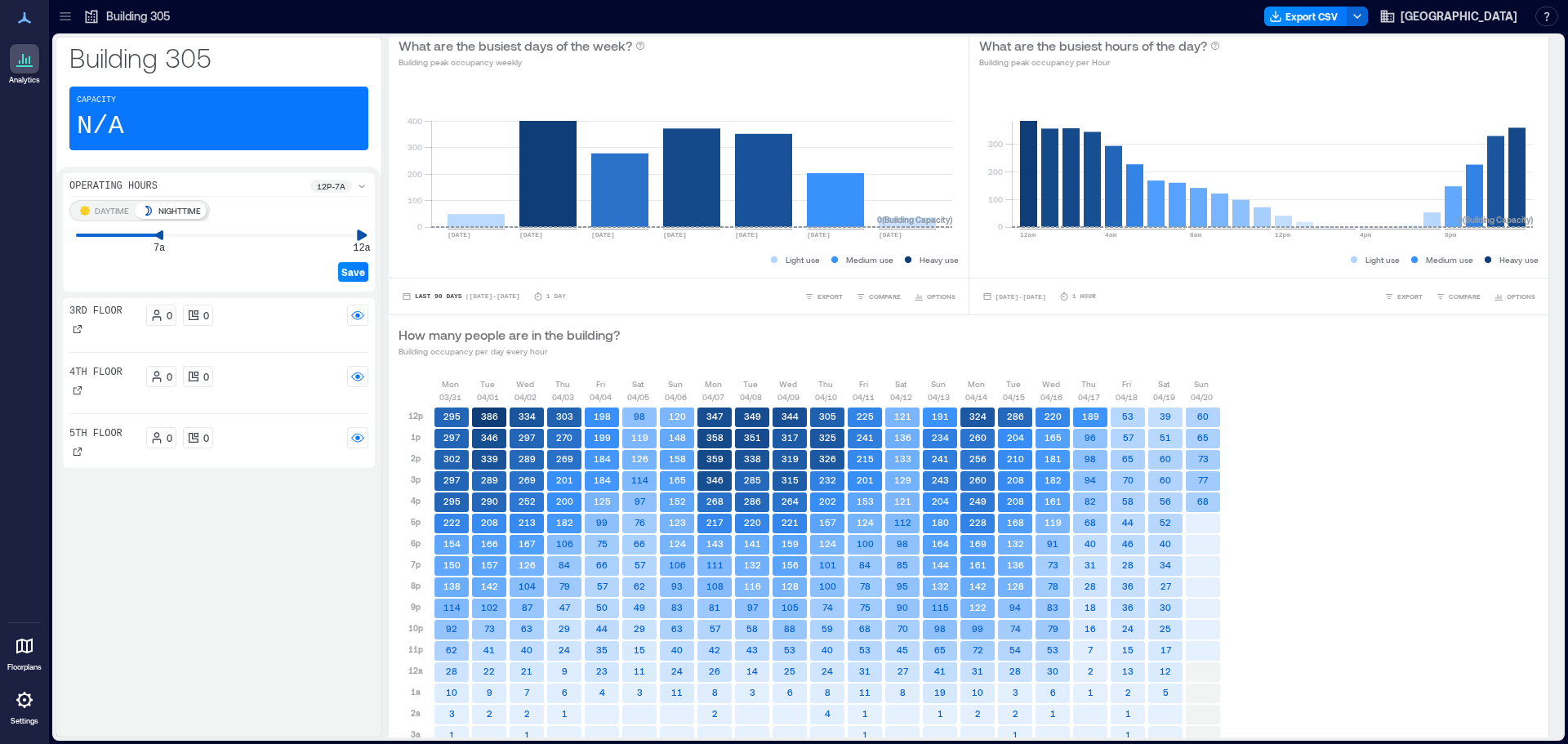
click at [393, 244] on div "Building 305 Capacity N/A Operating Hours 12p - 7a DAYTIME NIGHTTIME 7a 12a Sav…" at bounding box center [809, 387] width 1506 height 700
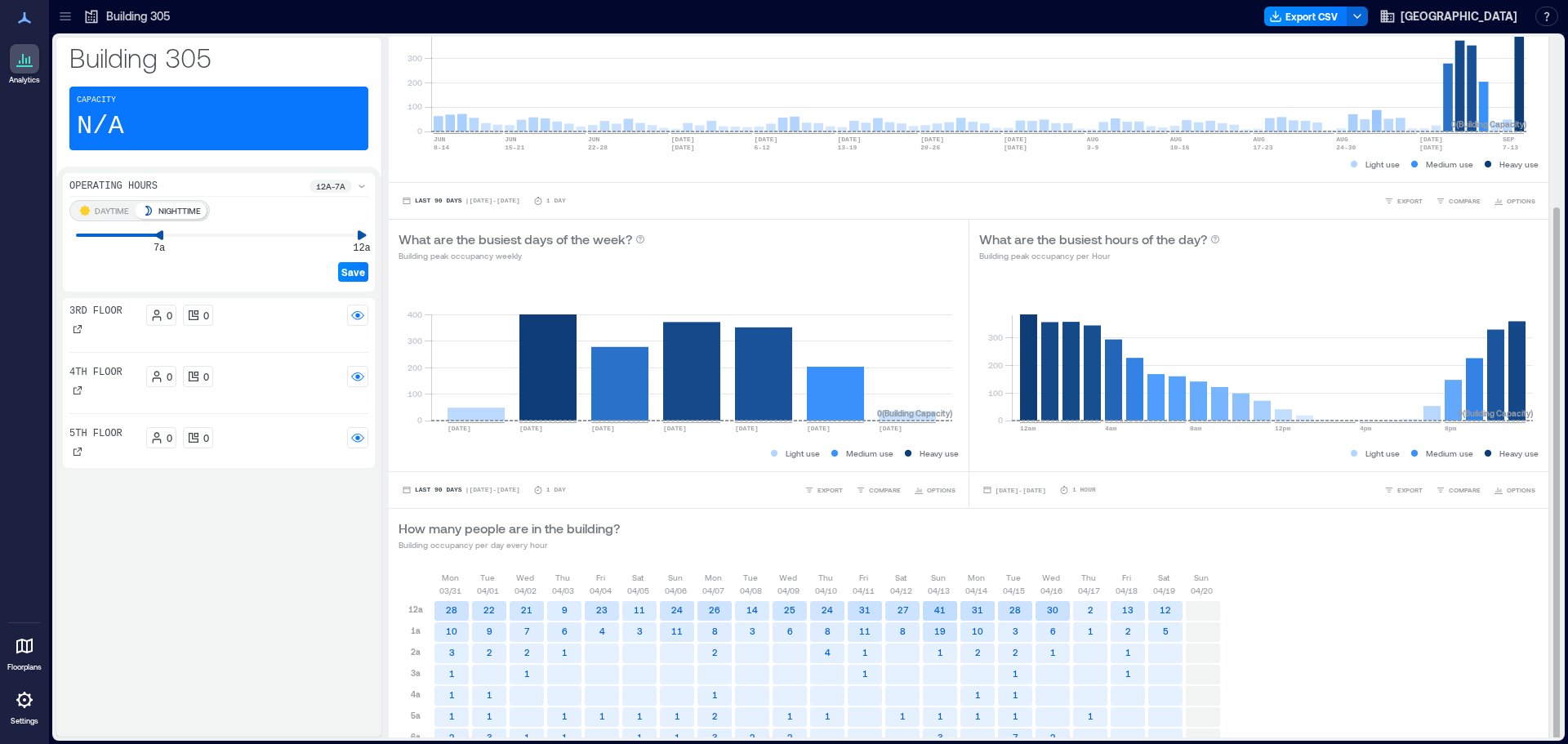
scroll to position [223, 0]
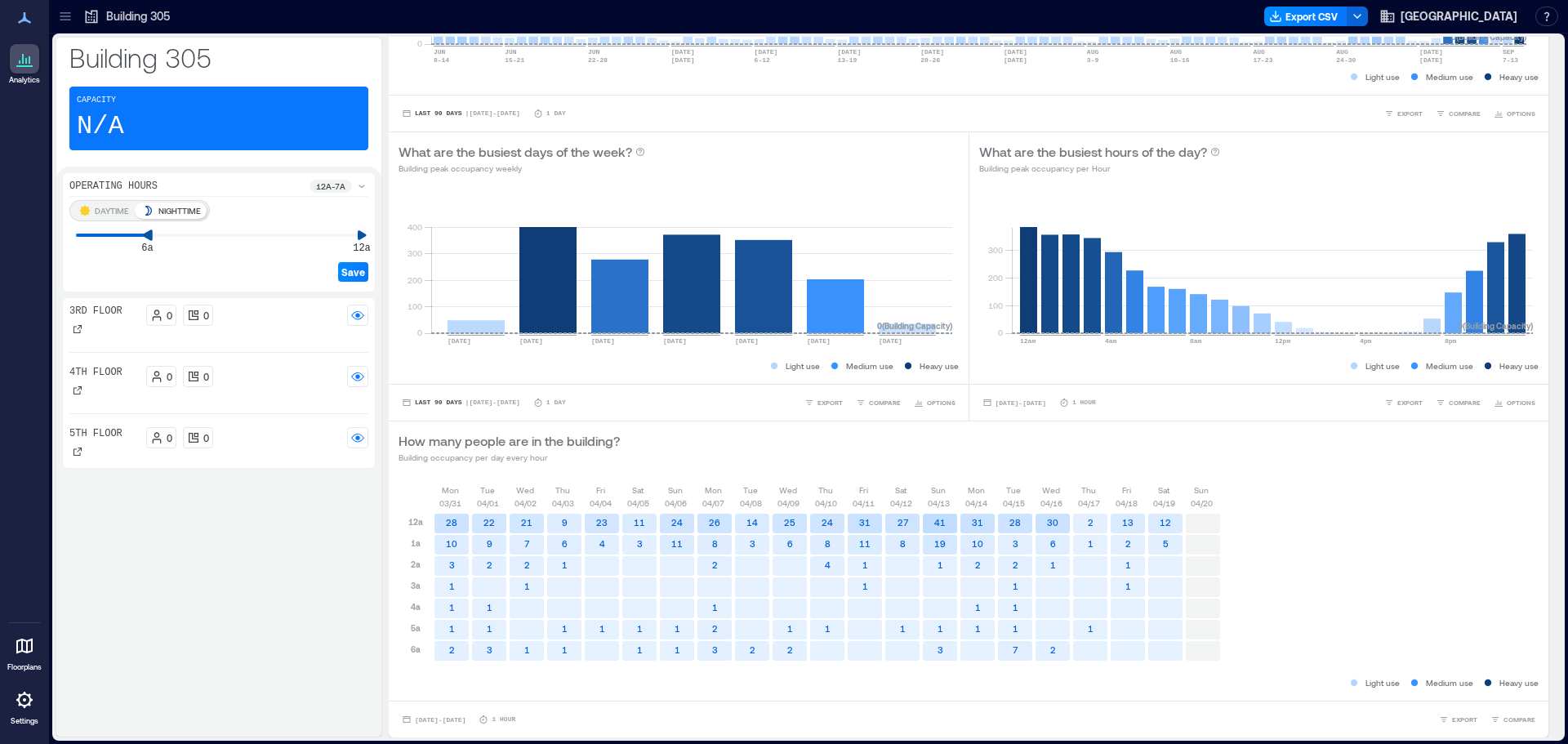
click at [144, 234] on icon at bounding box center [146, 234] width 10 height 10
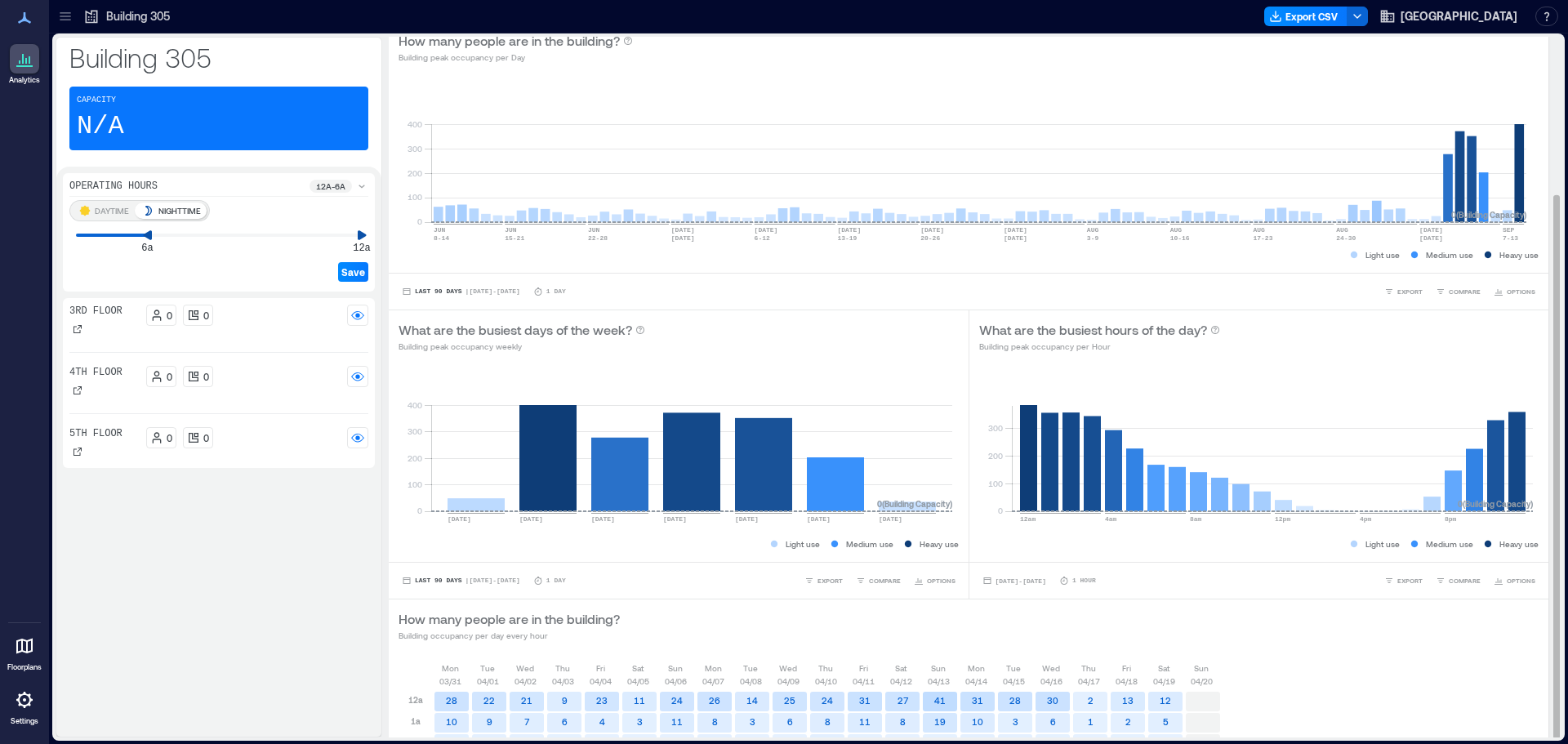
scroll to position [2, 0]
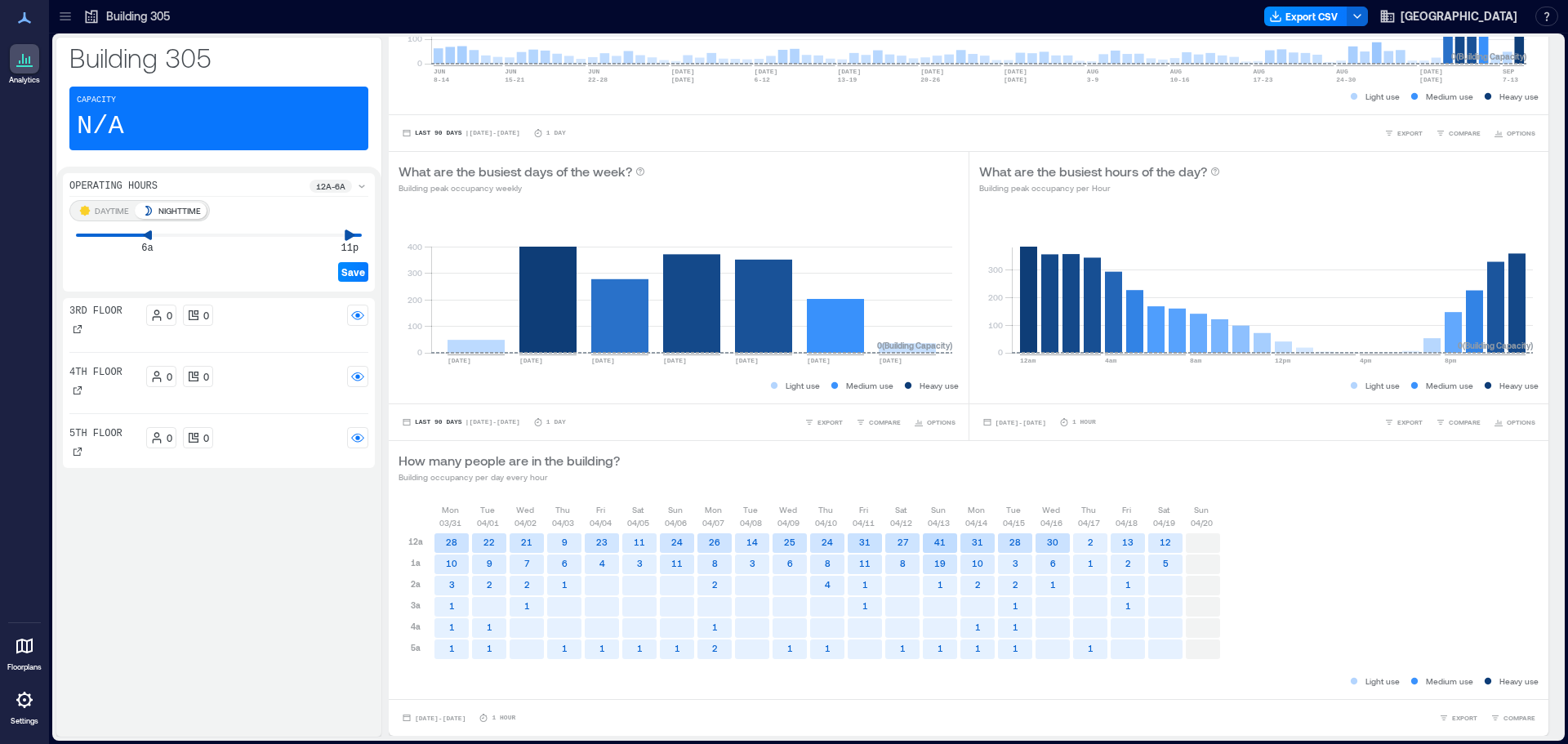
click at [345, 232] on icon at bounding box center [350, 235] width 11 height 11
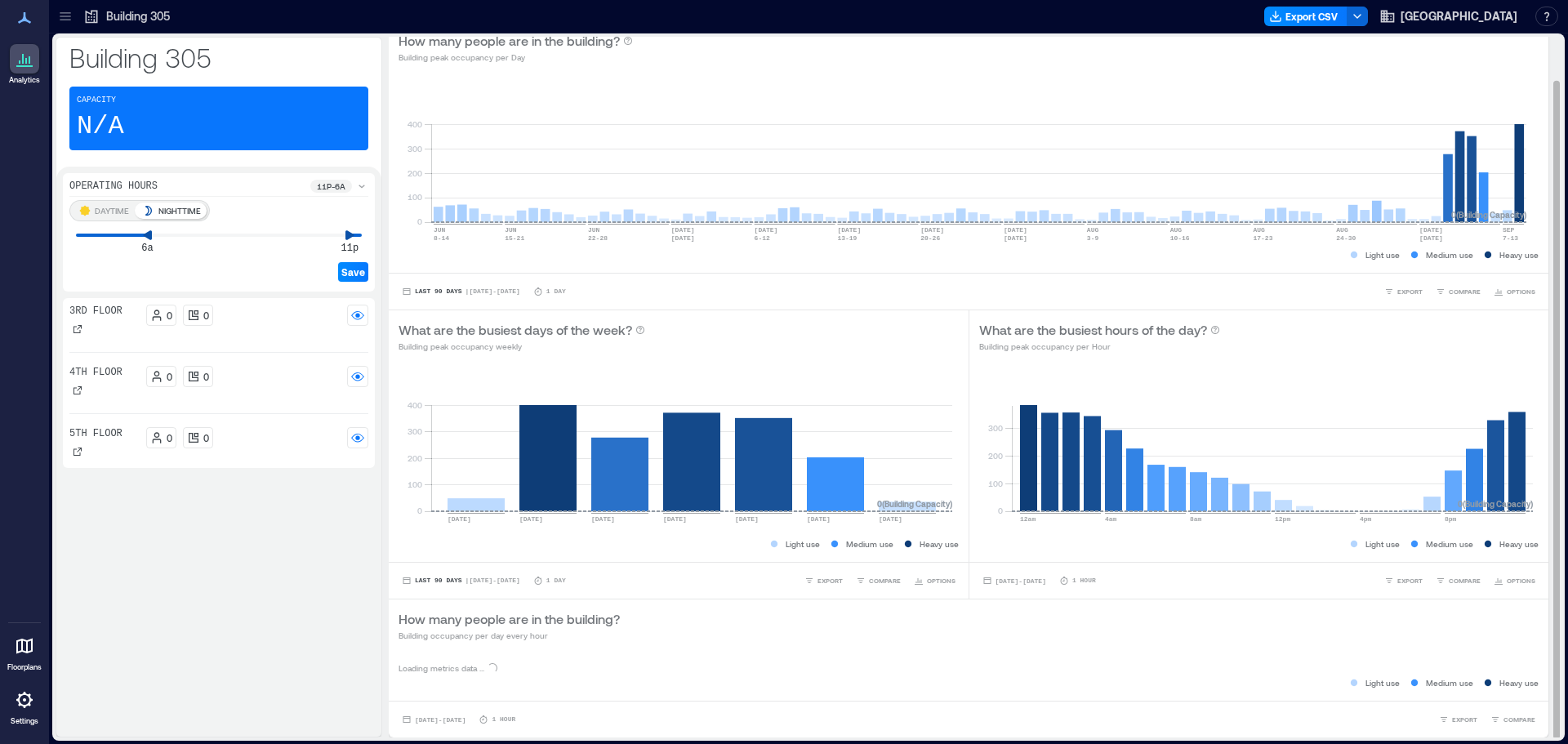
scroll to position [223, 0]
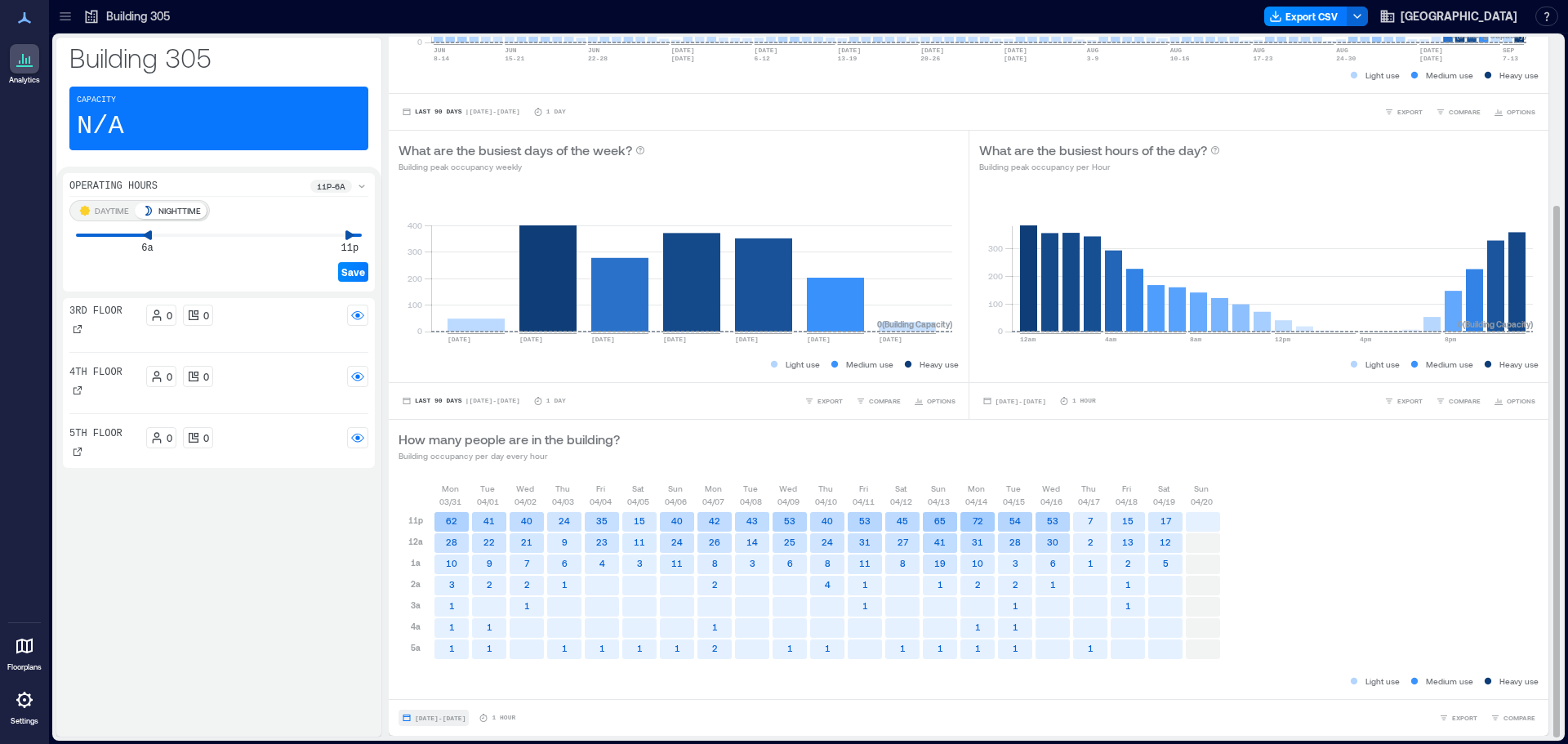
click at [435, 725] on button "[DATE] - [DATE]" at bounding box center [433, 718] width 70 height 17
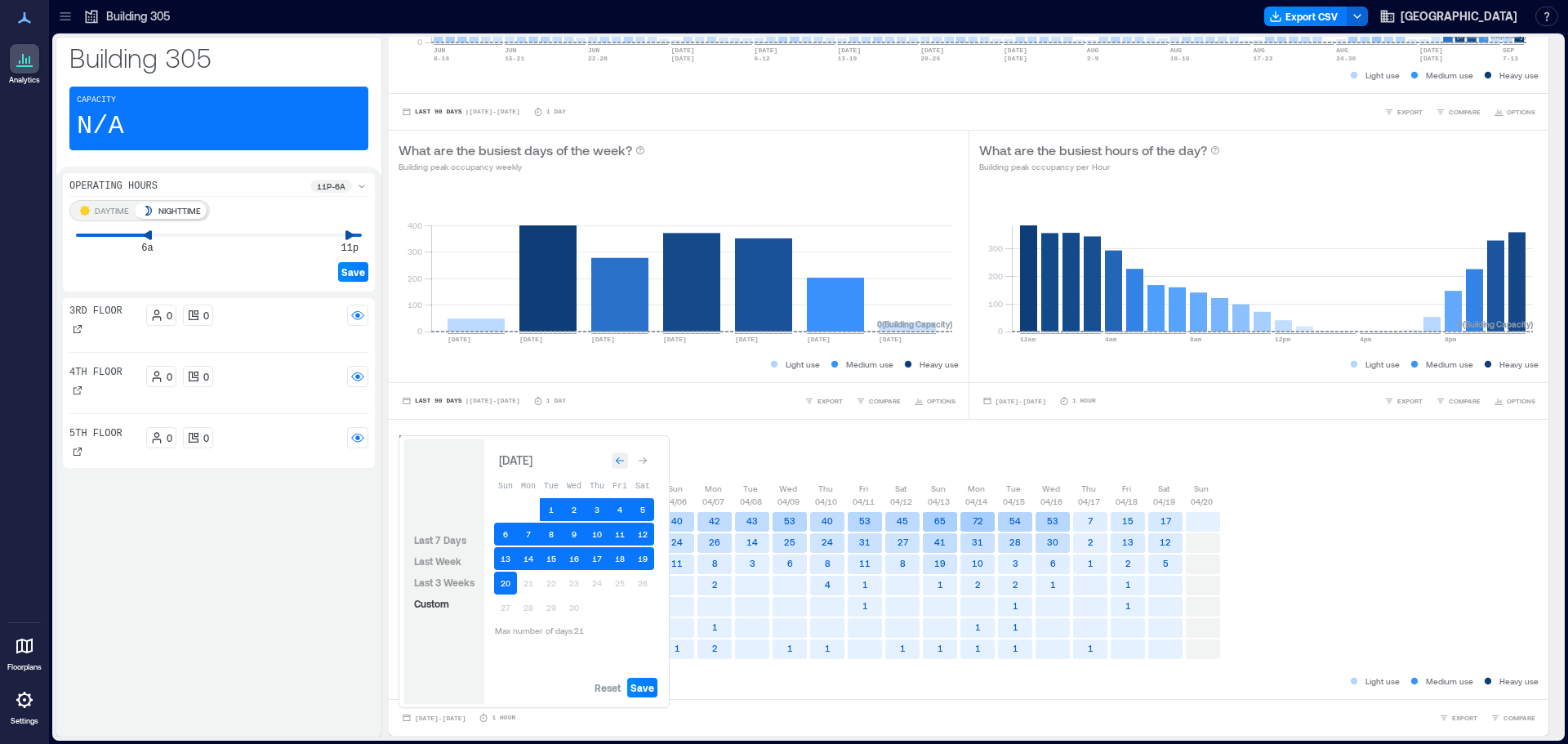
click at [612, 464] on div "Go to previous month" at bounding box center [620, 460] width 17 height 17
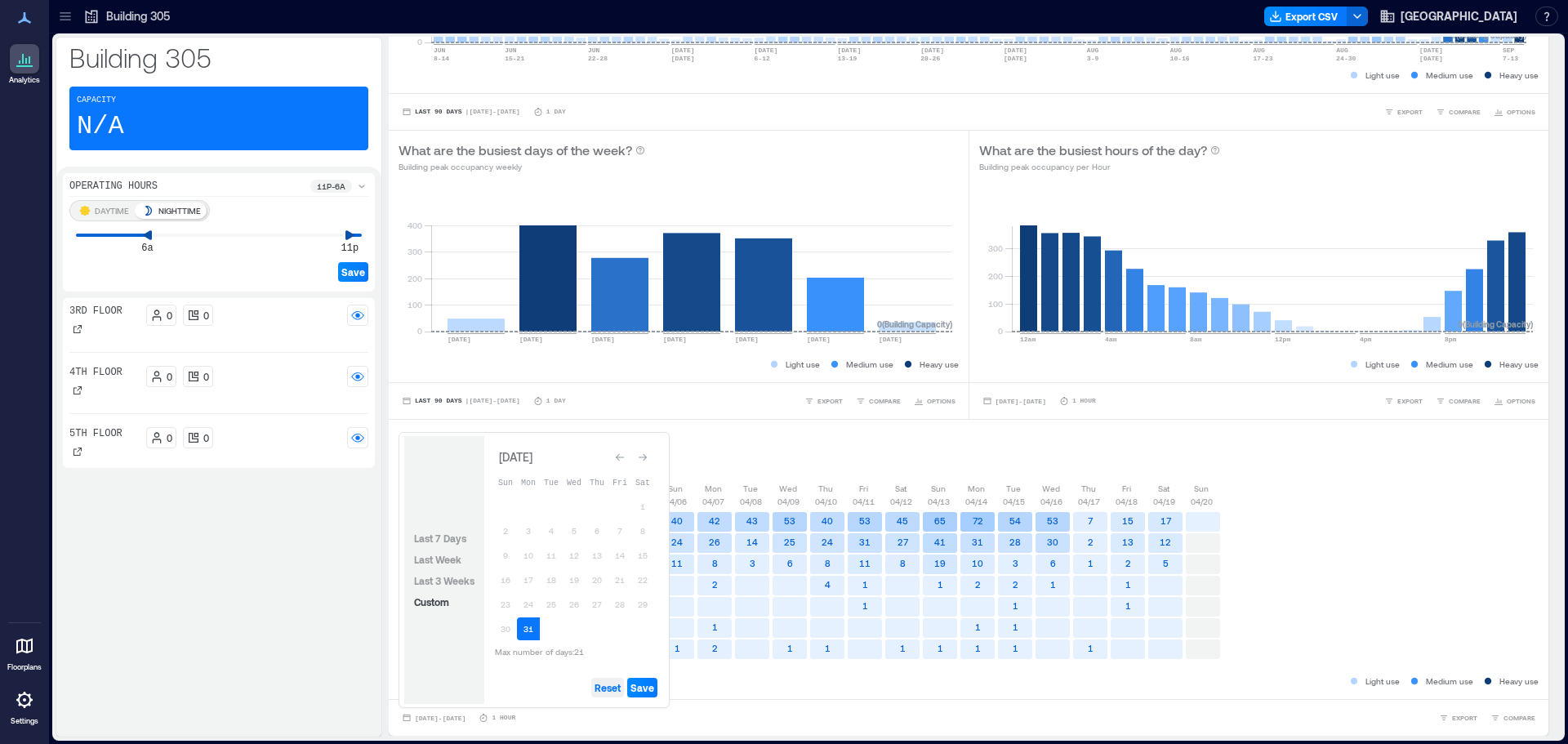
click at [608, 685] on span "Reset" at bounding box center [608, 687] width 26 height 13
click at [510, 607] on button "23" at bounding box center [505, 604] width 23 height 23
click at [644, 451] on div "Go to next month" at bounding box center [643, 458] width 17 height 17
click at [642, 536] on button "12" at bounding box center [642, 534] width 23 height 23
click at [642, 692] on span "Save" at bounding box center [643, 687] width 24 height 13
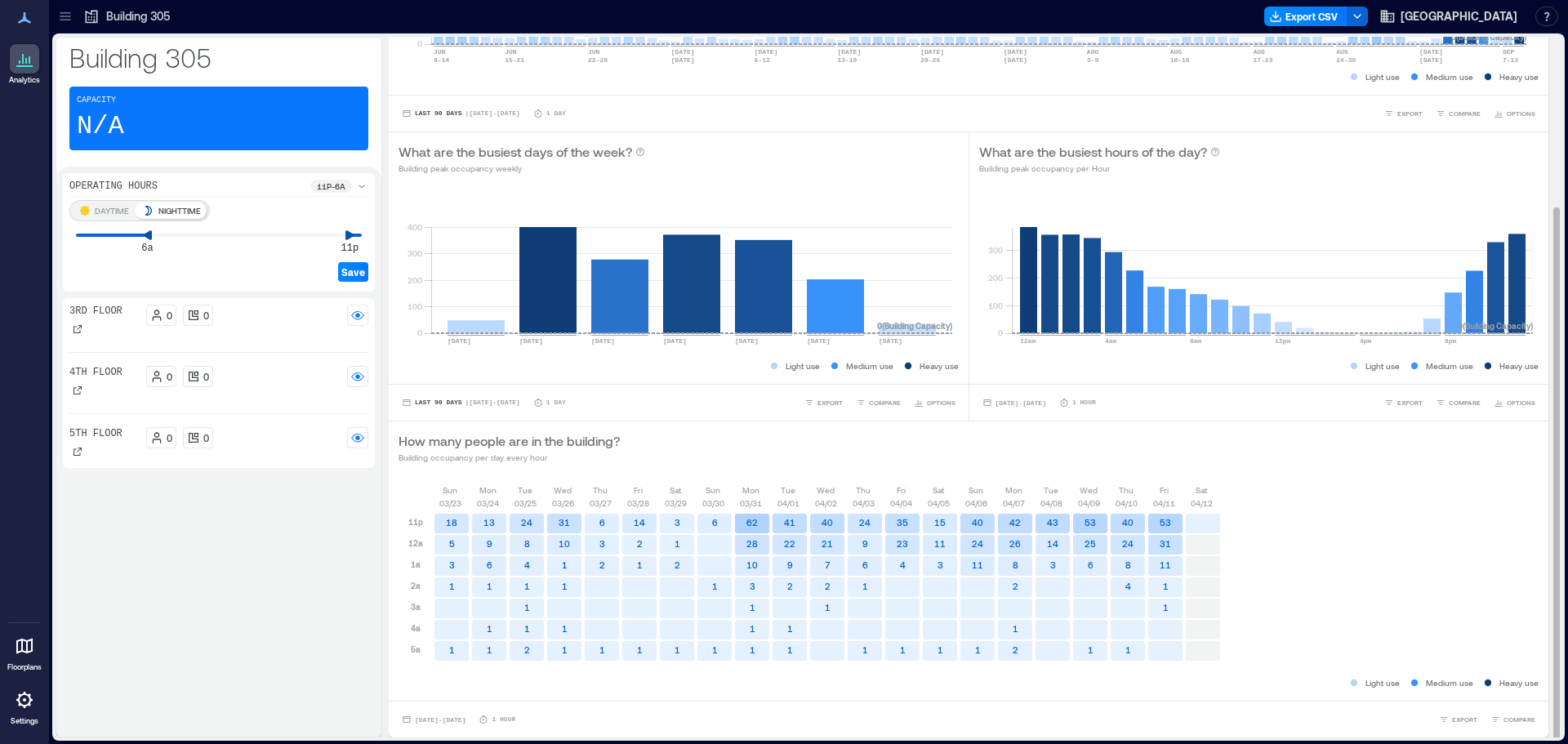
scroll to position [2, 0]
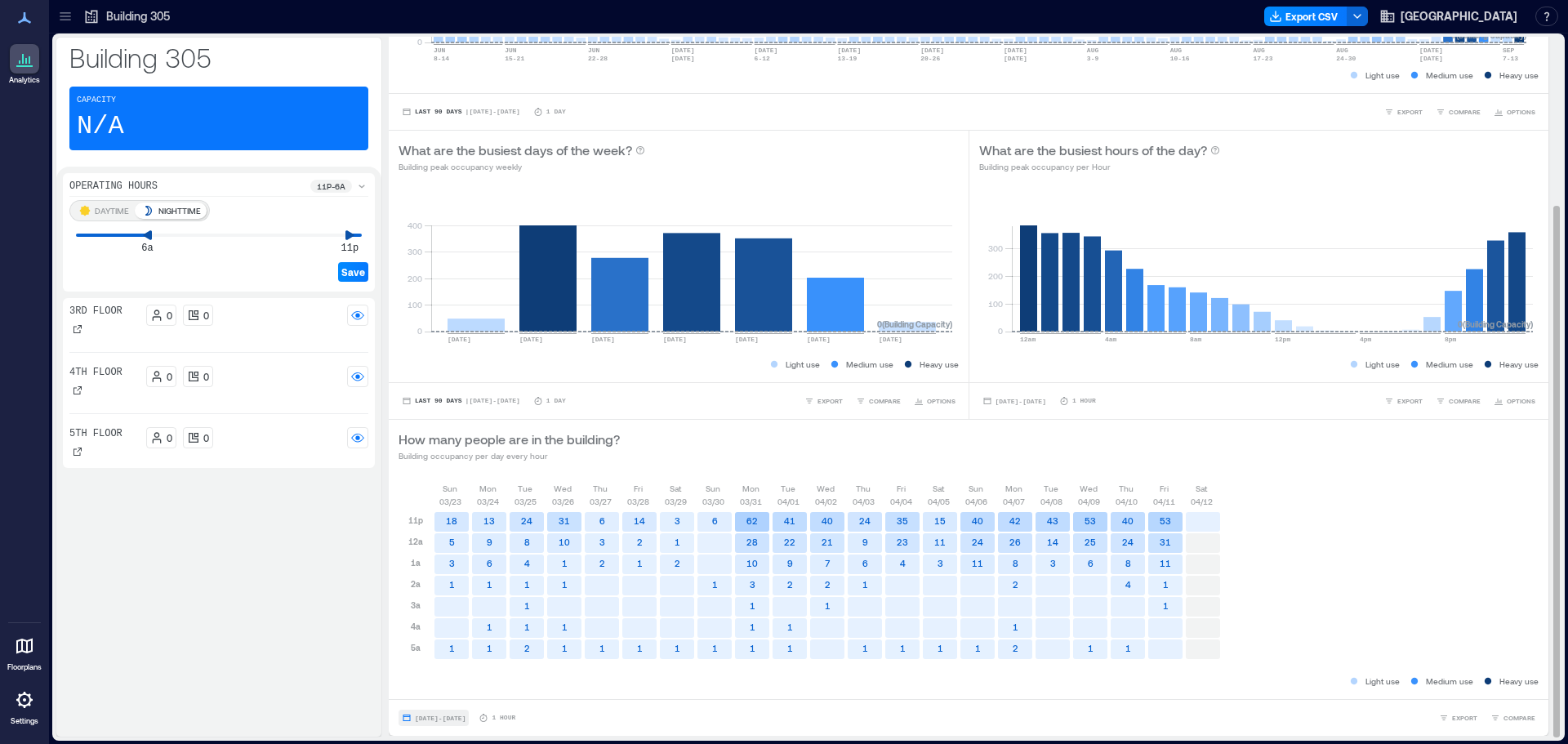
click at [453, 717] on span "[DATE] - [DATE]" at bounding box center [440, 718] width 51 height 7
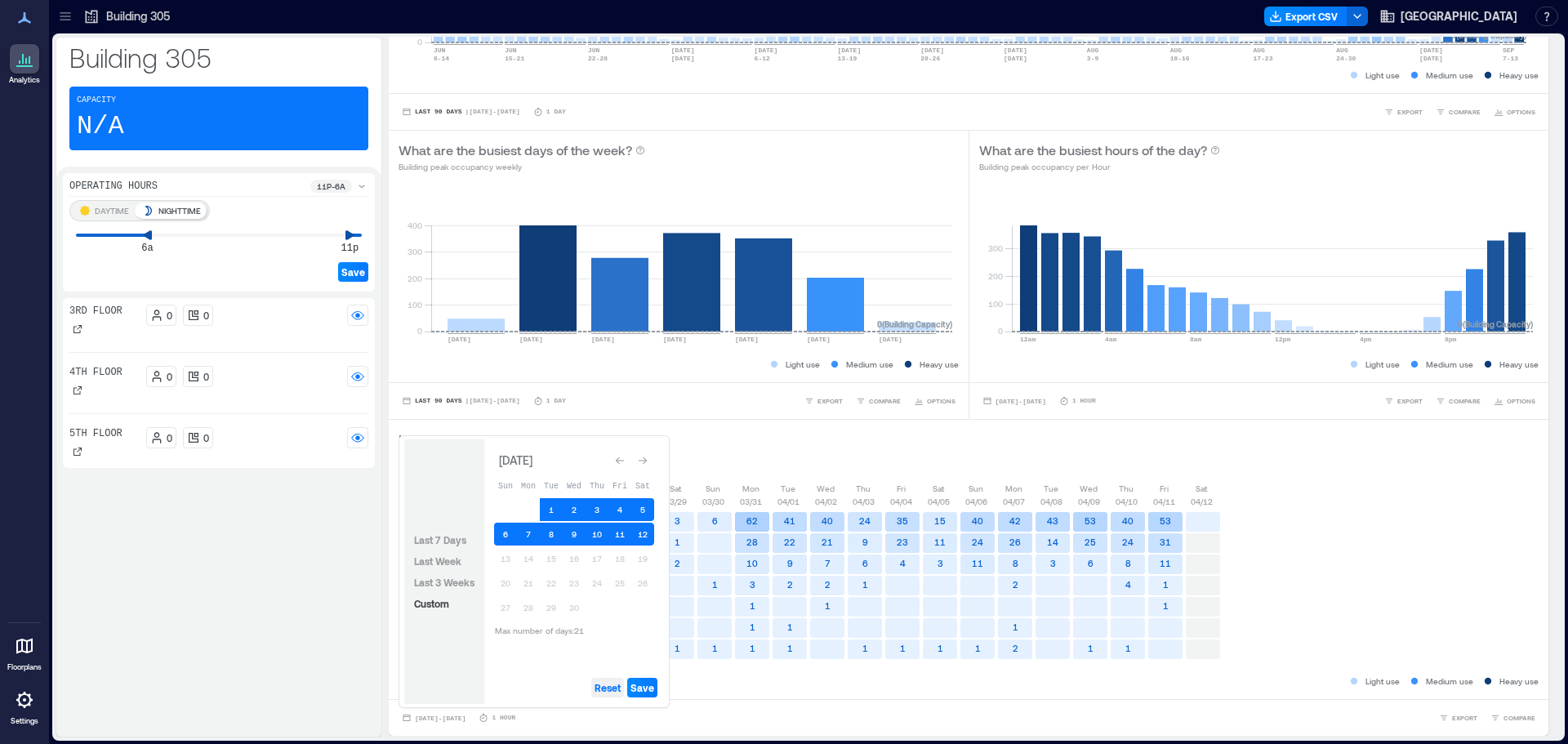
click at [606, 684] on span "Reset" at bounding box center [608, 687] width 26 height 13
click at [502, 561] on button "13" at bounding box center [505, 559] width 23 height 23
click at [616, 583] on button "25" at bounding box center [620, 583] width 23 height 23
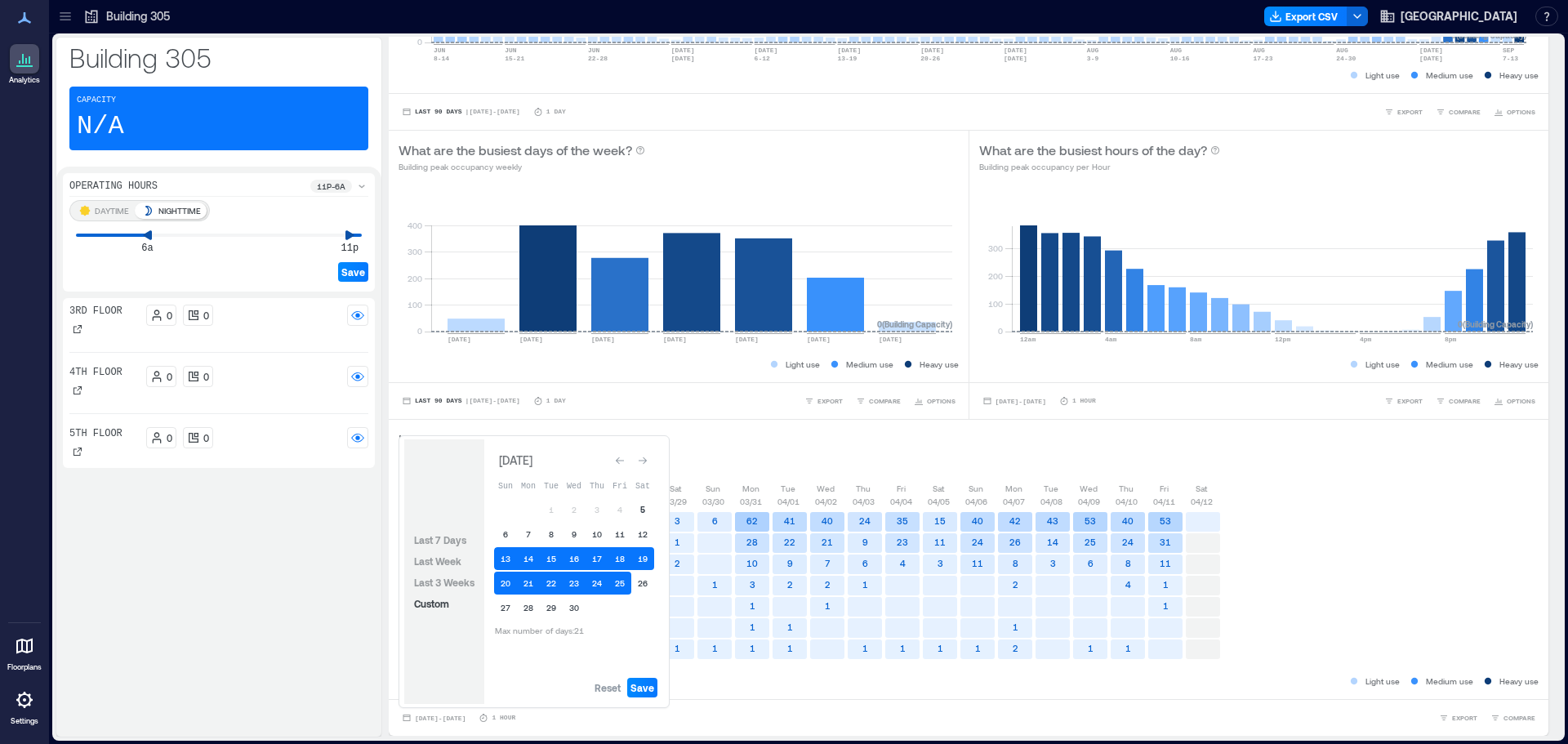
click at [645, 511] on button "5" at bounding box center [642, 510] width 23 height 23
click at [638, 687] on span "Save" at bounding box center [643, 687] width 24 height 13
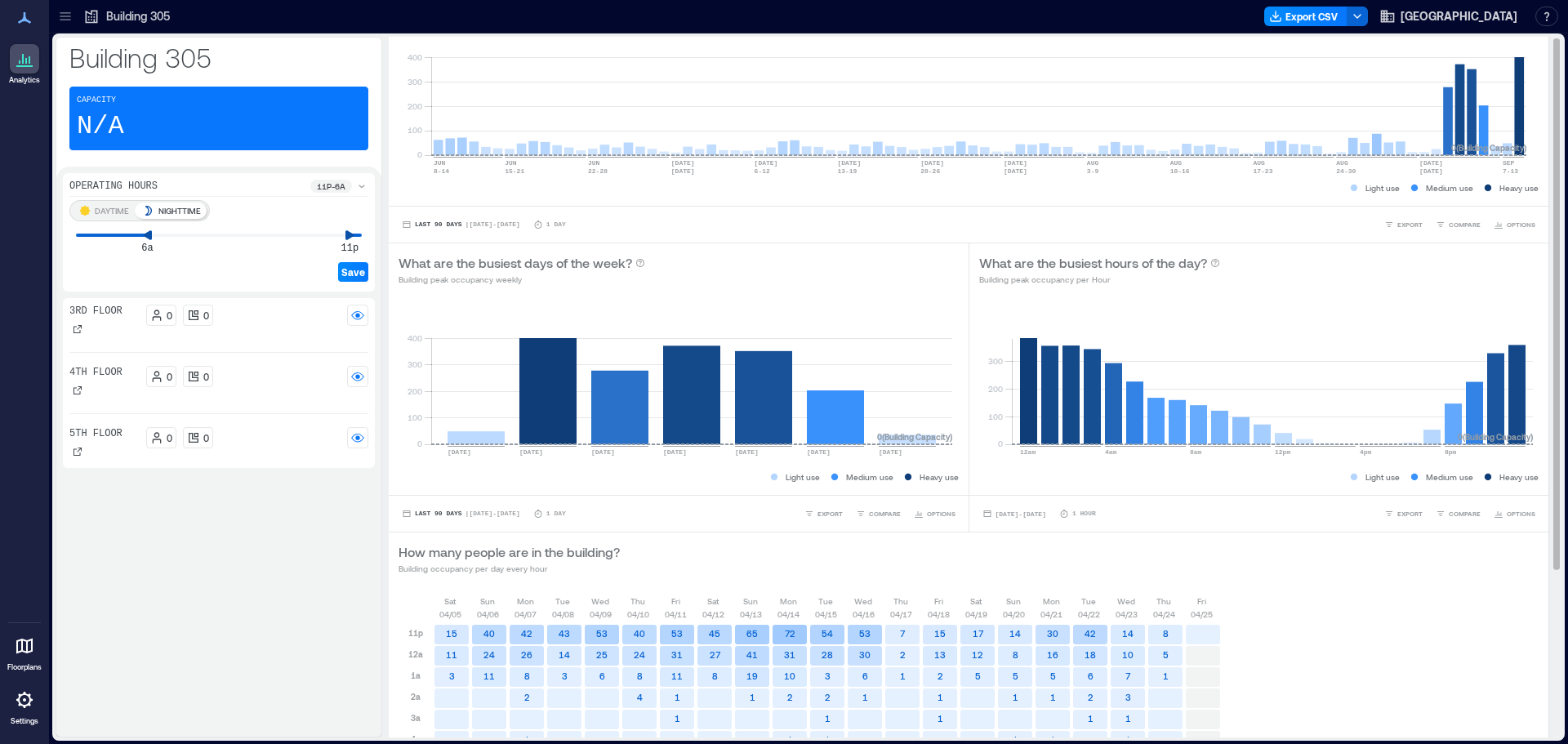
scroll to position [0, 0]
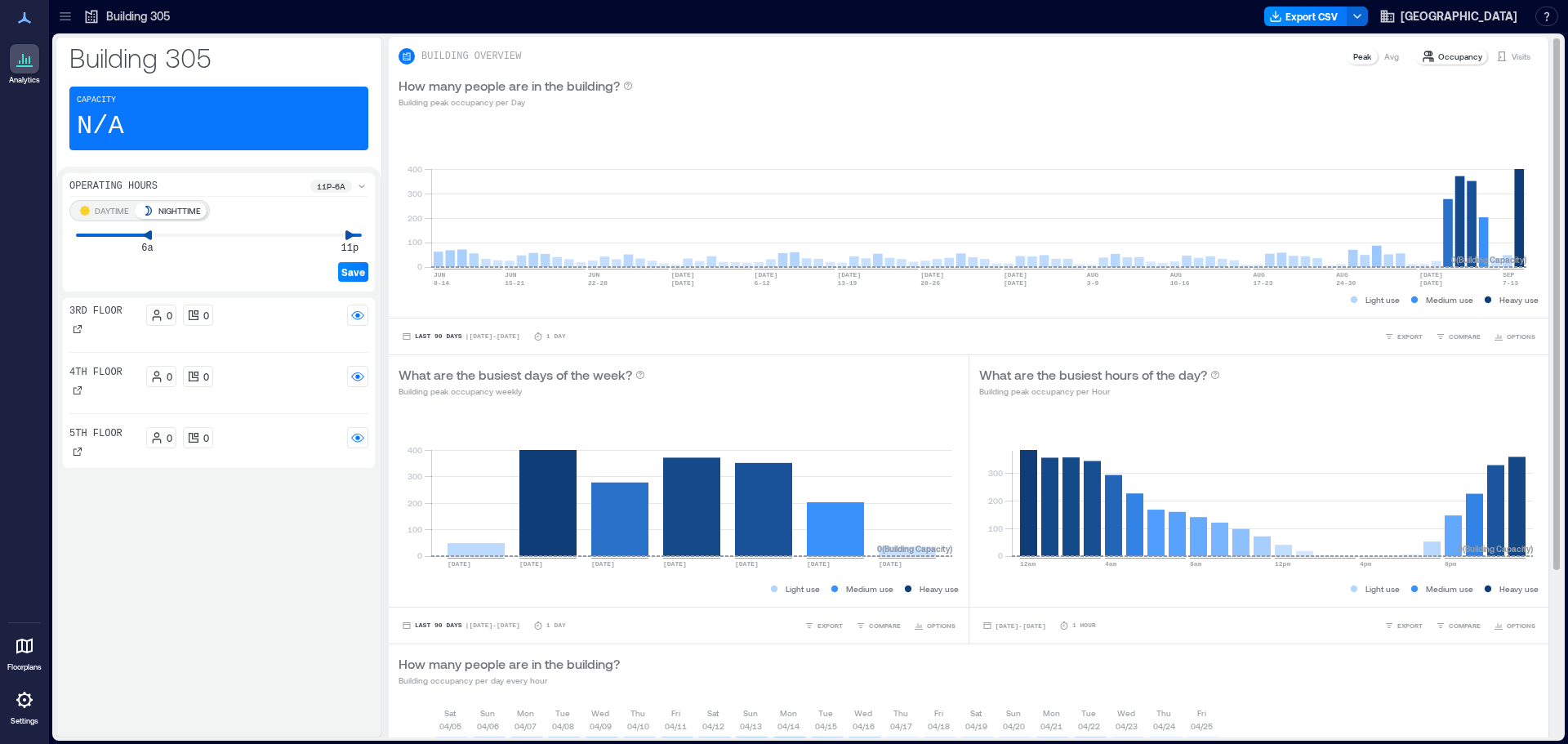
drag, startPoint x: 461, startPoint y: 340, endPoint x: 568, endPoint y: 334, distance: 107.2
click at [461, 340] on button "Last 90 Days | [DATE] - [DATE]" at bounding box center [460, 336] width 125 height 17
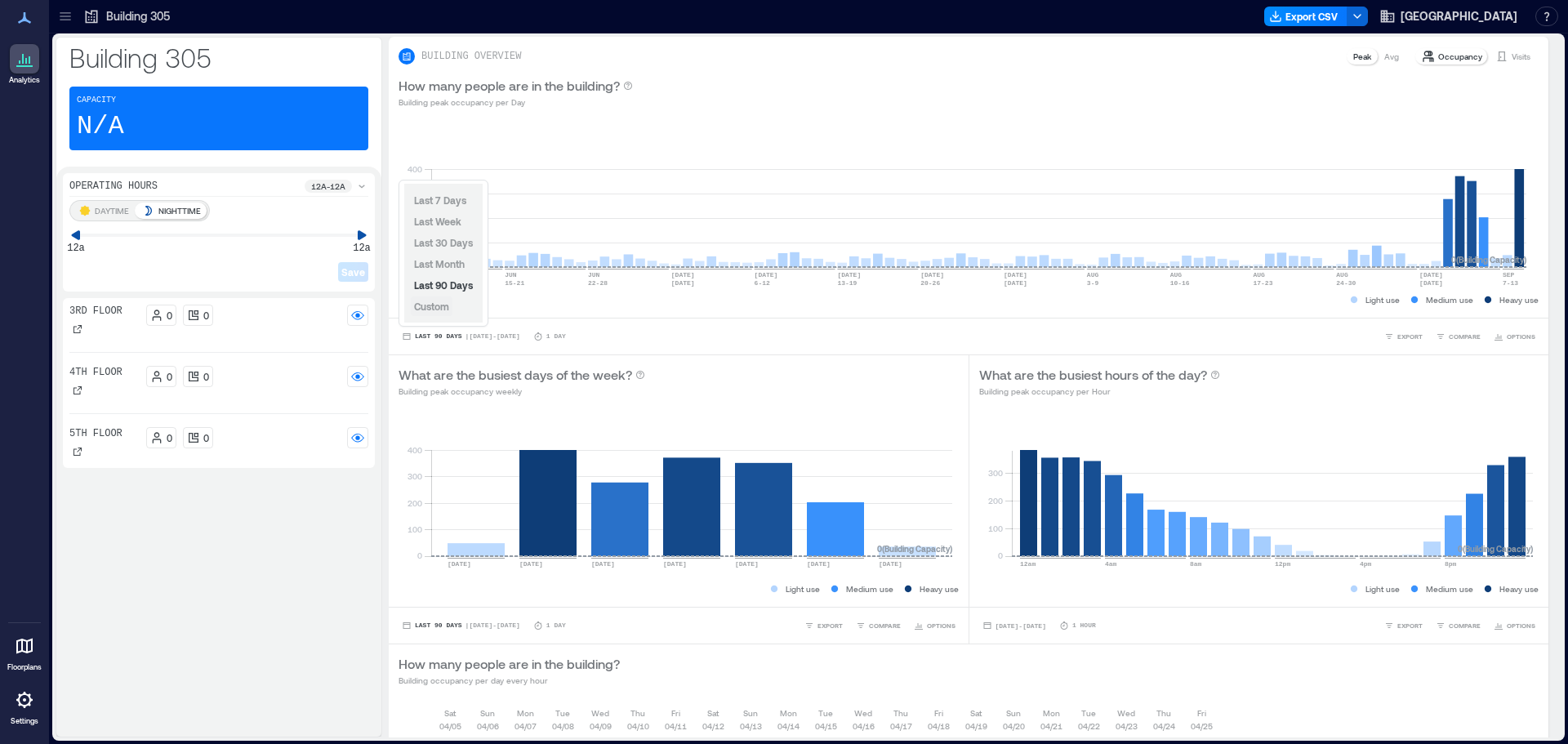
click at [432, 306] on span "Custom" at bounding box center [432, 306] width 35 height 11
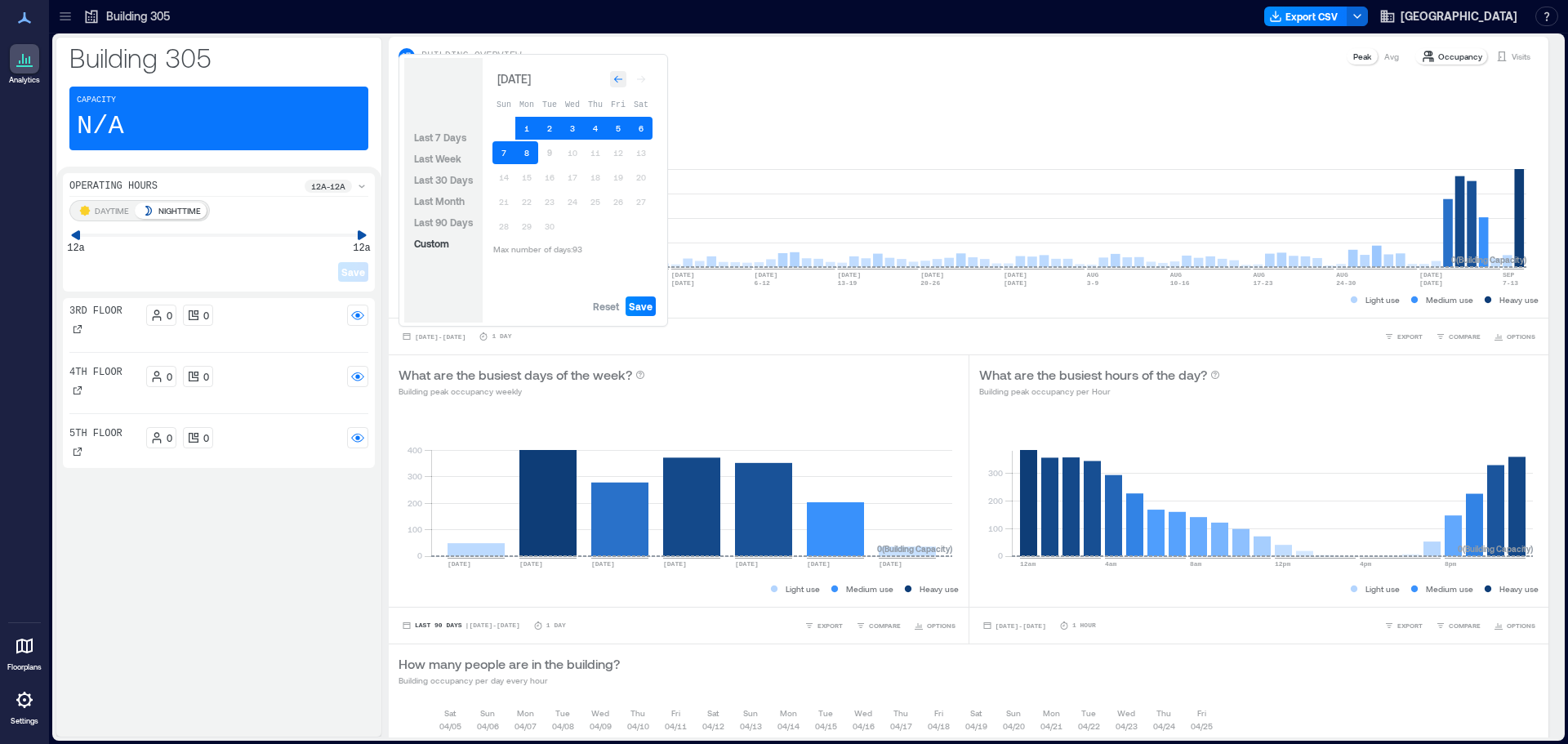
click at [621, 78] on icon "Go to previous month" at bounding box center [618, 79] width 10 height 10
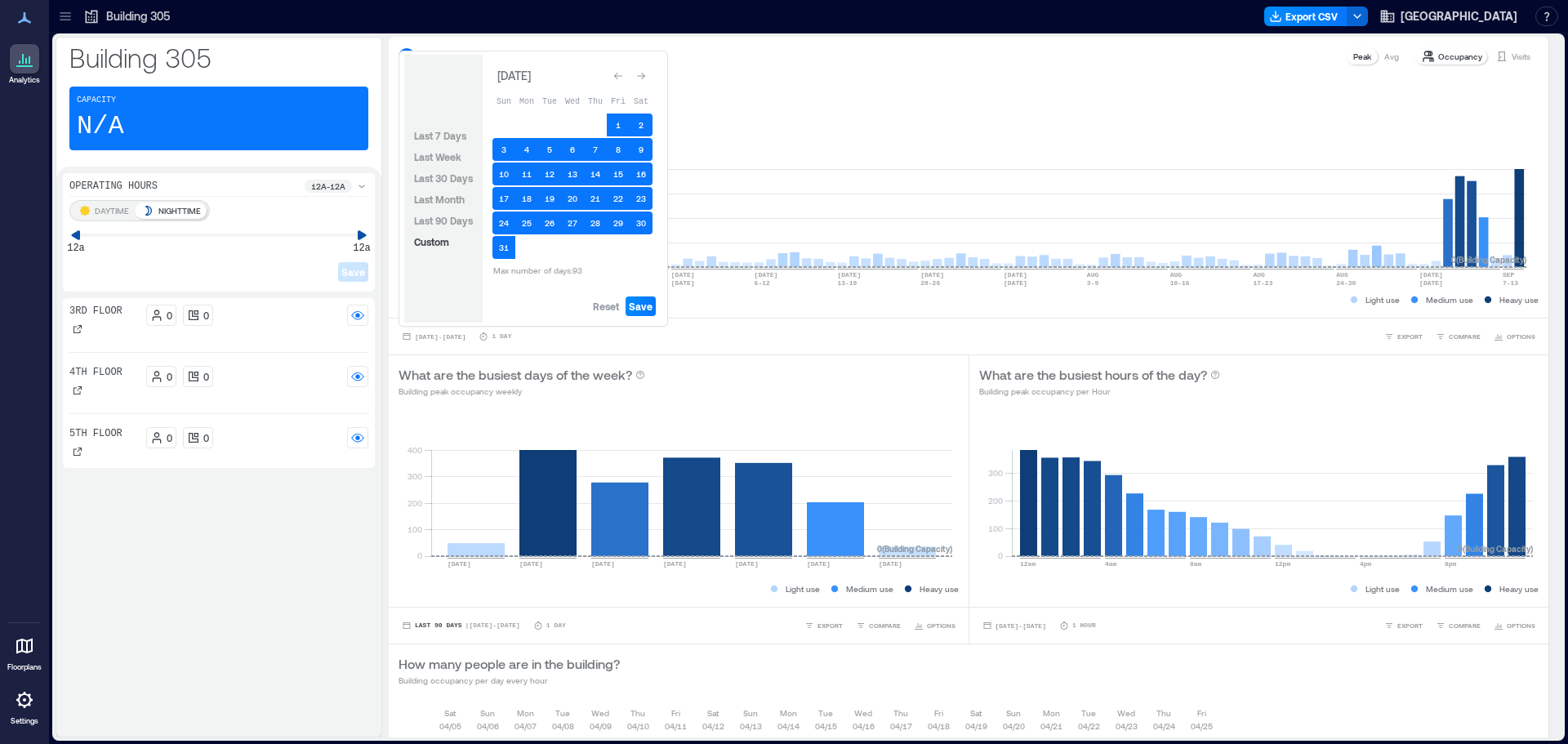
click at [621, 78] on icon "Go to previous month" at bounding box center [618, 76] width 10 height 10
click at [621, 78] on icon "Go to previous month" at bounding box center [618, 79] width 10 height 10
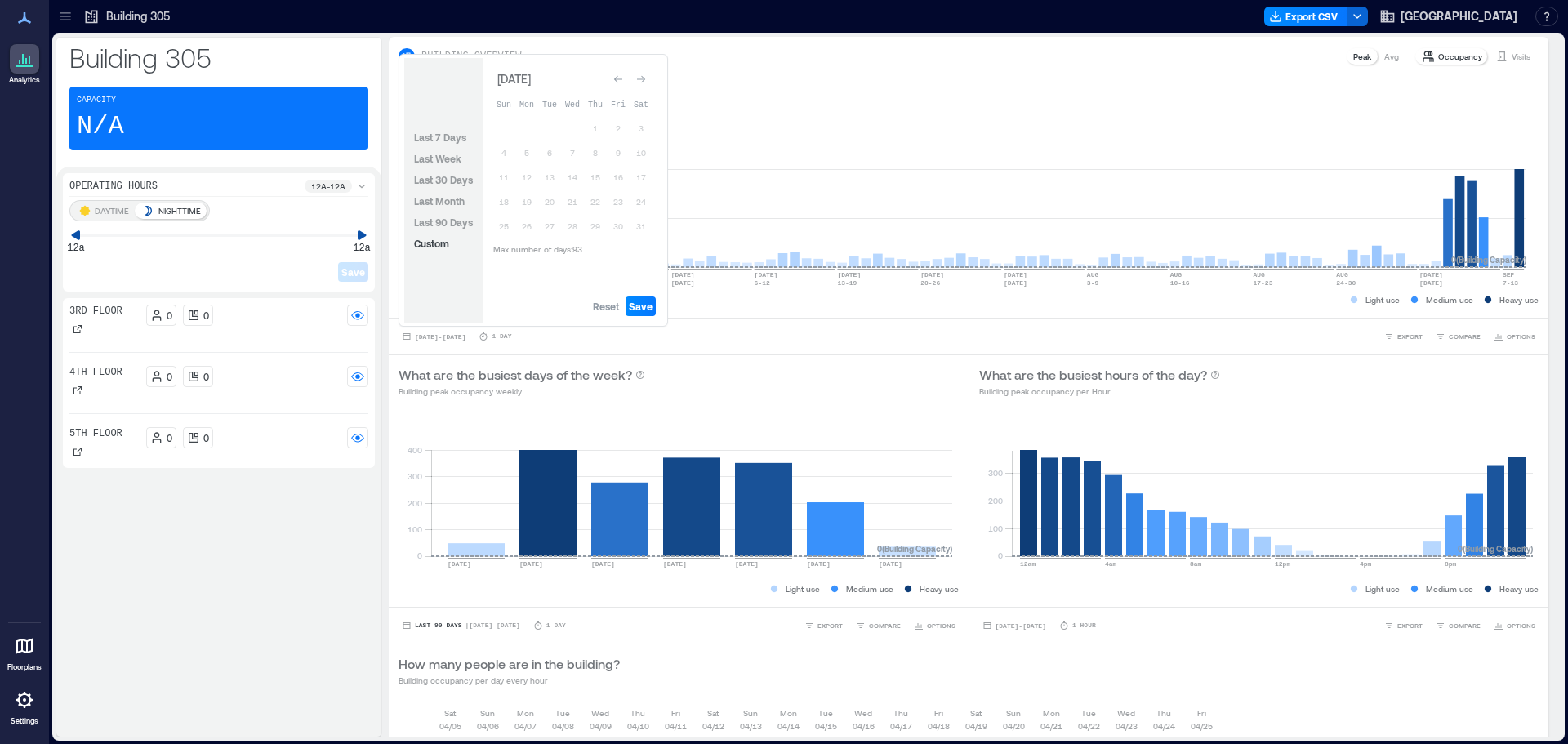
click at [621, 78] on icon "Go to previous month" at bounding box center [618, 79] width 10 height 10
click at [599, 316] on div "Reset Save" at bounding box center [572, 306] width 180 height 32
click at [606, 303] on span "Reset" at bounding box center [606, 307] width 26 height 13
click at [615, 78] on icon "Go to previous month" at bounding box center [618, 79] width 10 height 10
click at [615, 78] on icon "Go to previous month" at bounding box center [618, 76] width 10 height 10
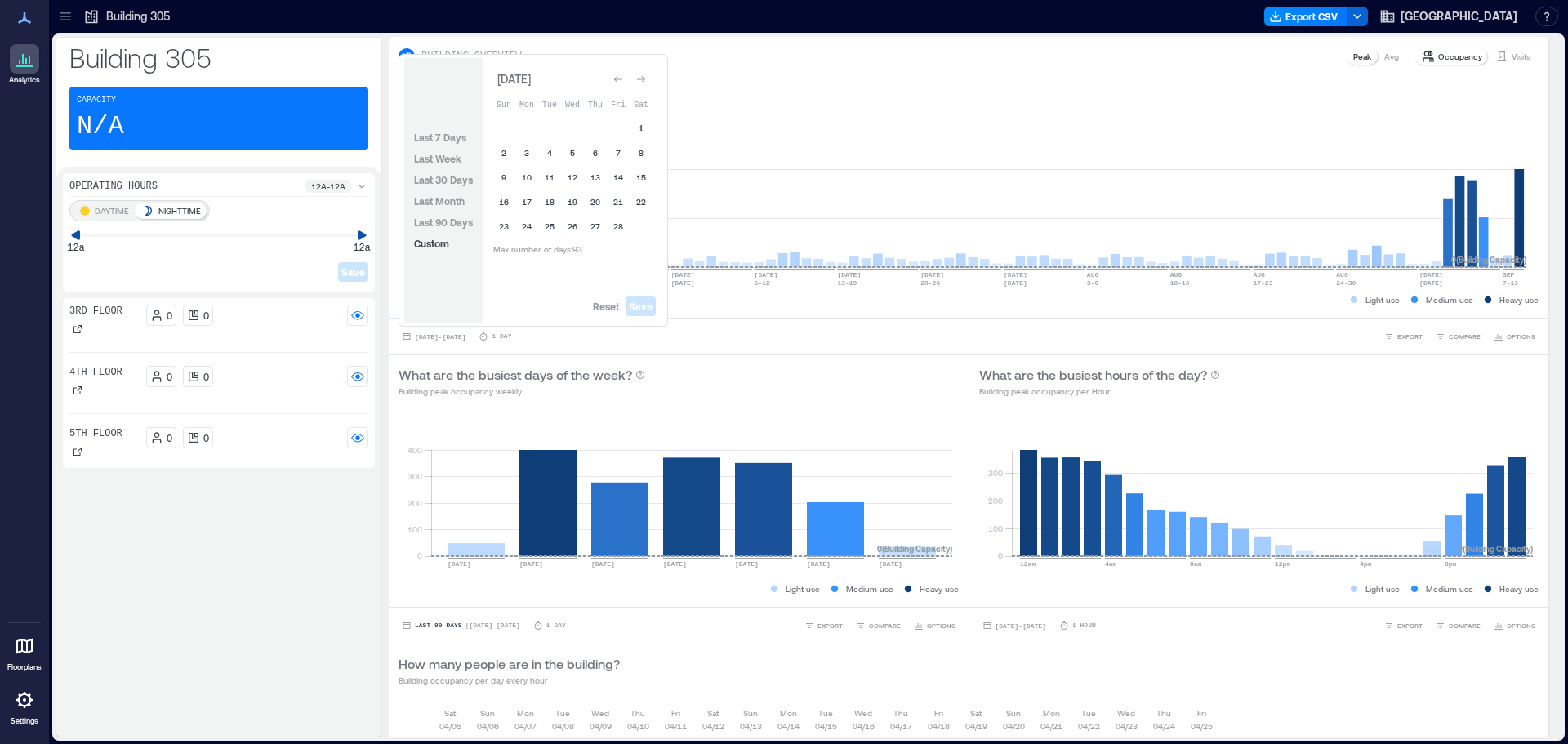
click at [635, 129] on button "1" at bounding box center [641, 128] width 23 height 23
click at [642, 83] on icon "Go to next month" at bounding box center [641, 79] width 10 height 10
click at [642, 83] on div "Go to next month" at bounding box center [641, 76] width 17 height 17
click at [642, 83] on icon "Go to next month" at bounding box center [641, 79] width 10 height 10
click at [500, 151] on button "4" at bounding box center [504, 153] width 23 height 23
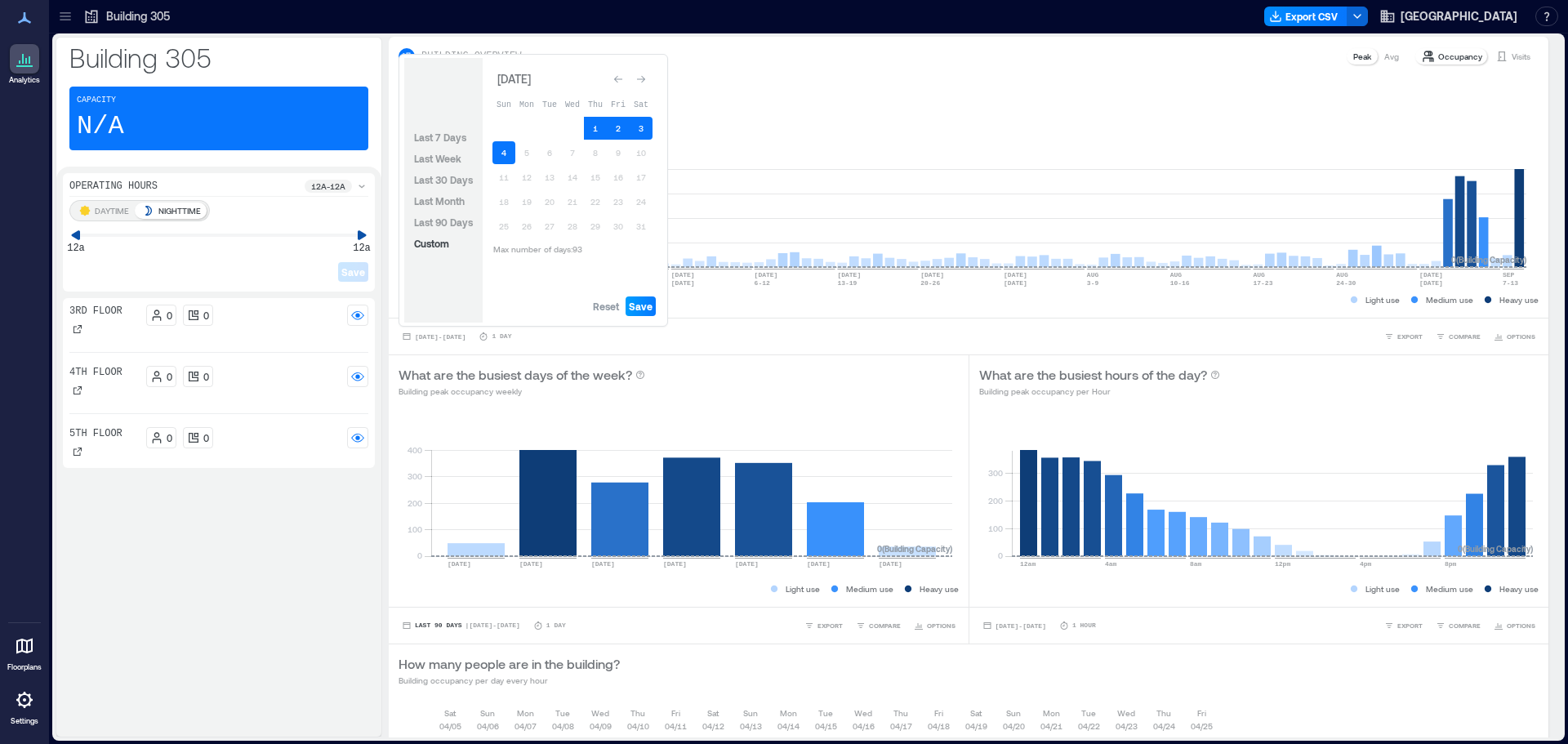
click at [644, 309] on span "Save" at bounding box center [641, 307] width 24 height 13
